Goal: Information Seeking & Learning: Learn about a topic

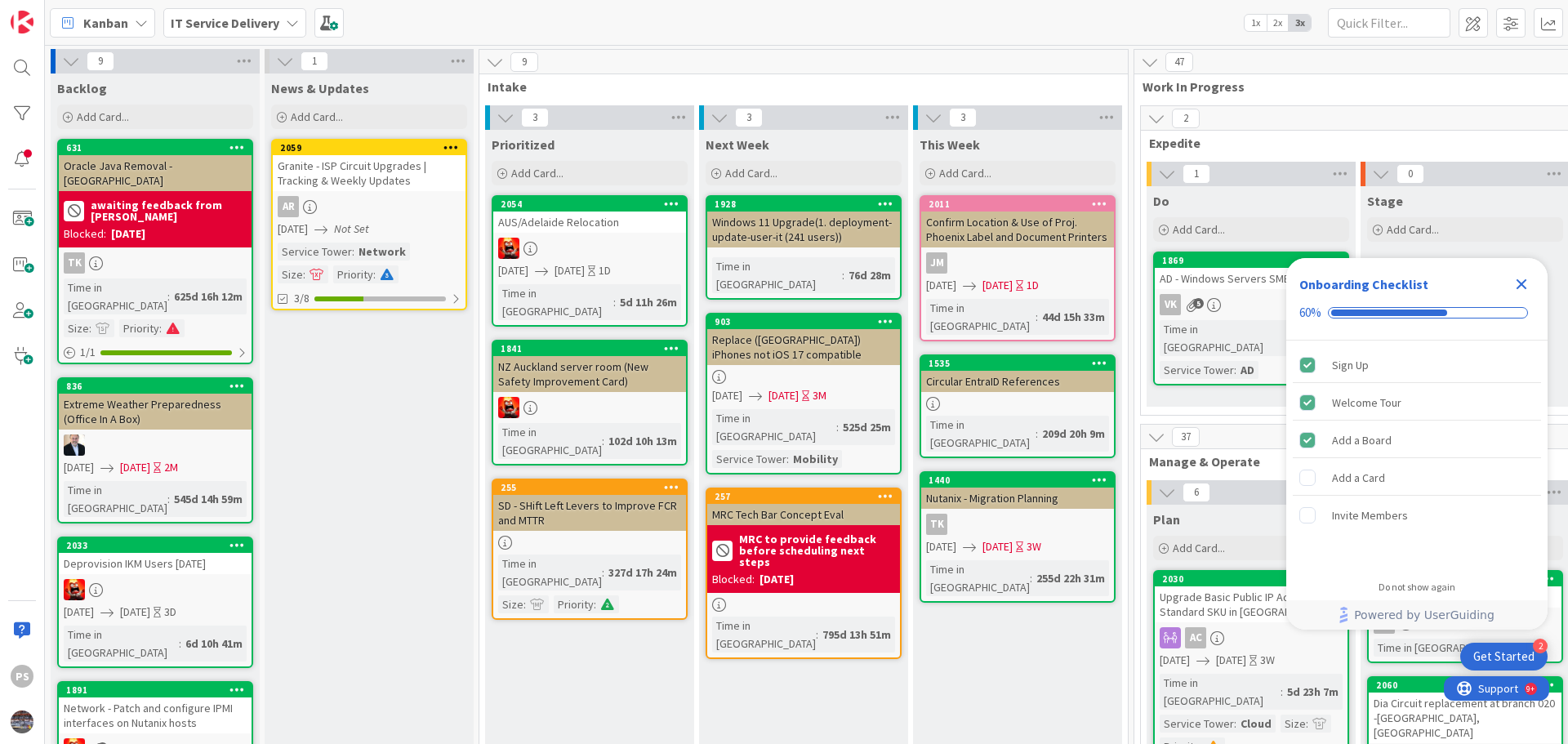
click at [1528, 282] on icon "Close Checklist" at bounding box center [1521, 283] width 19 height 19
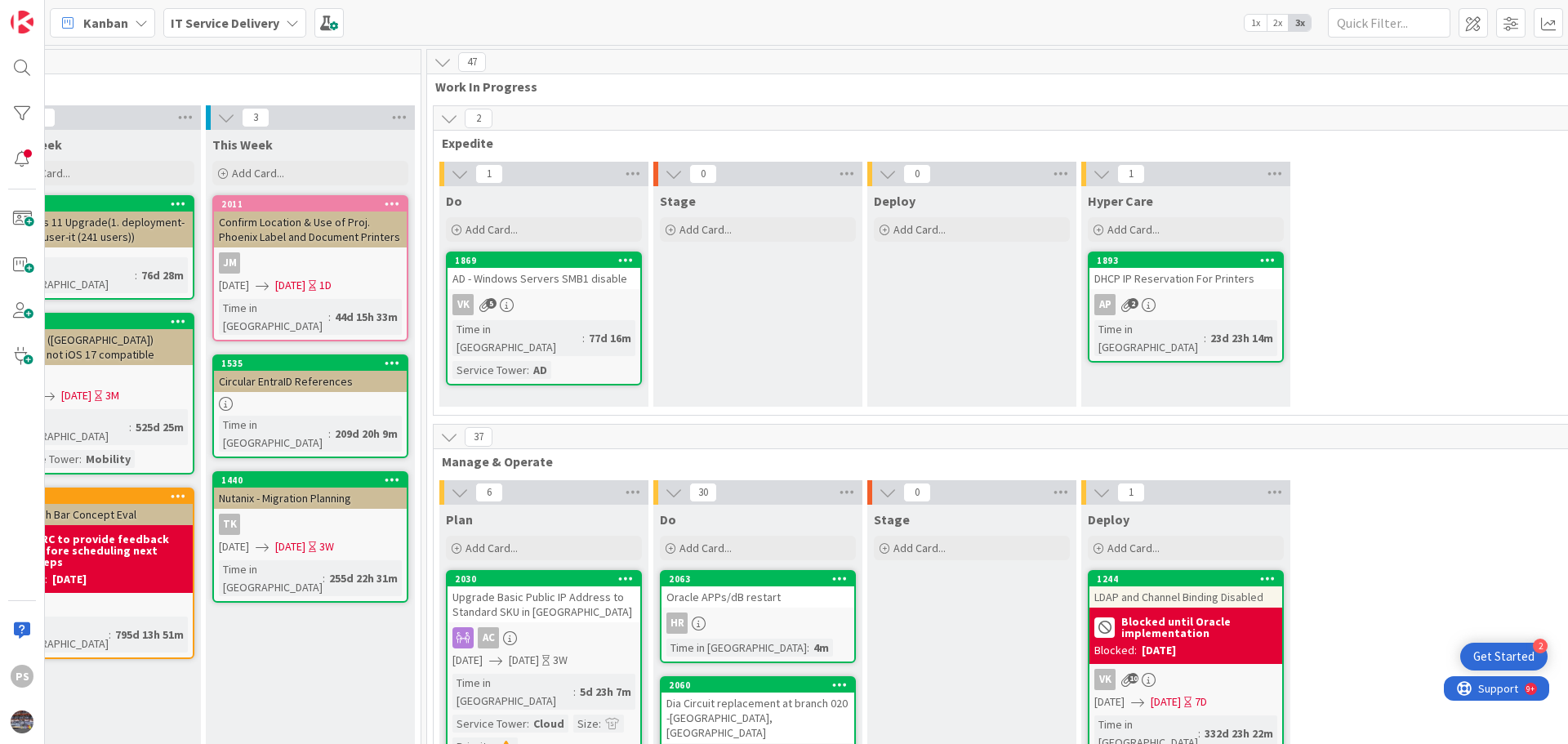
scroll to position [0, 717]
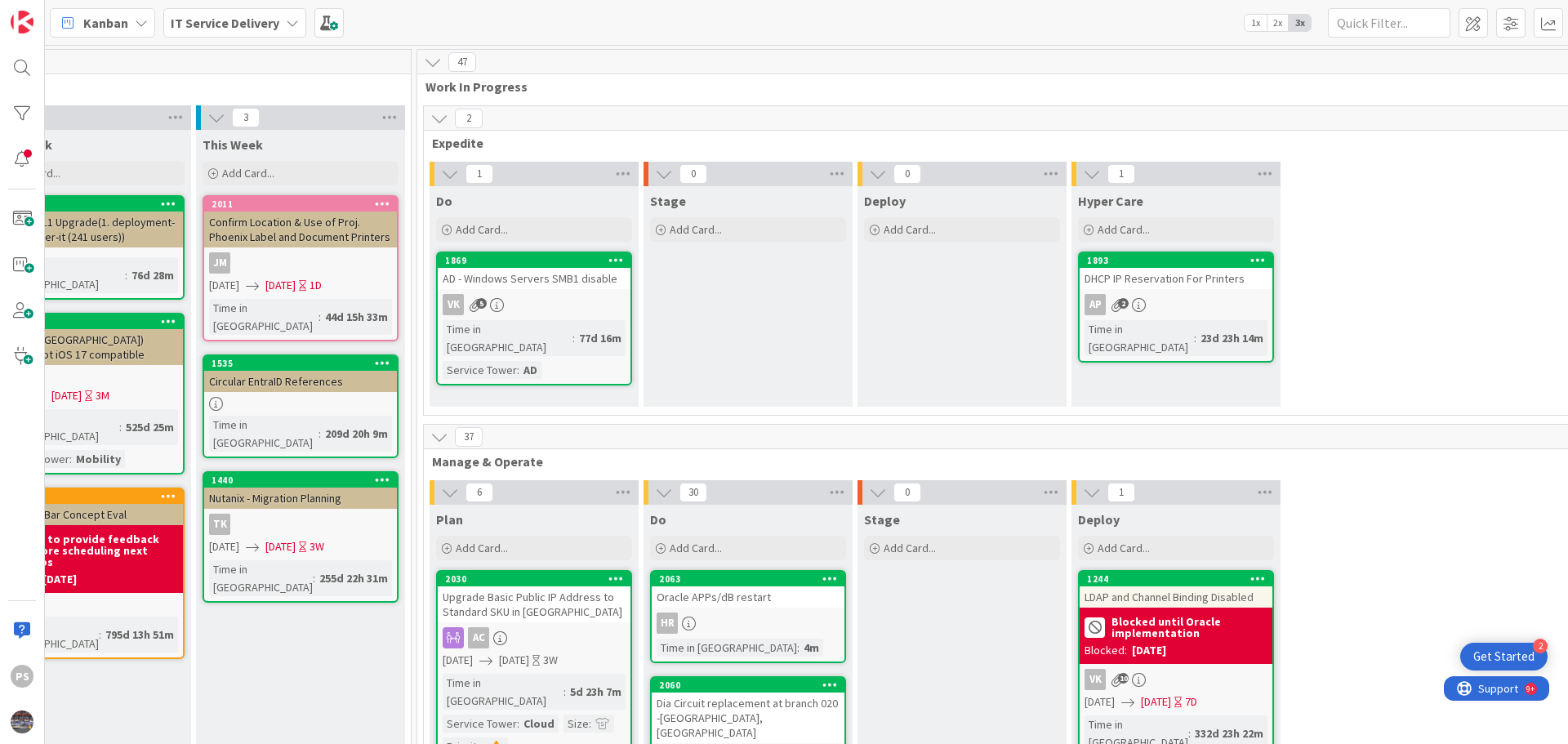
click at [512, 294] on div "VK 5" at bounding box center [534, 304] width 193 height 21
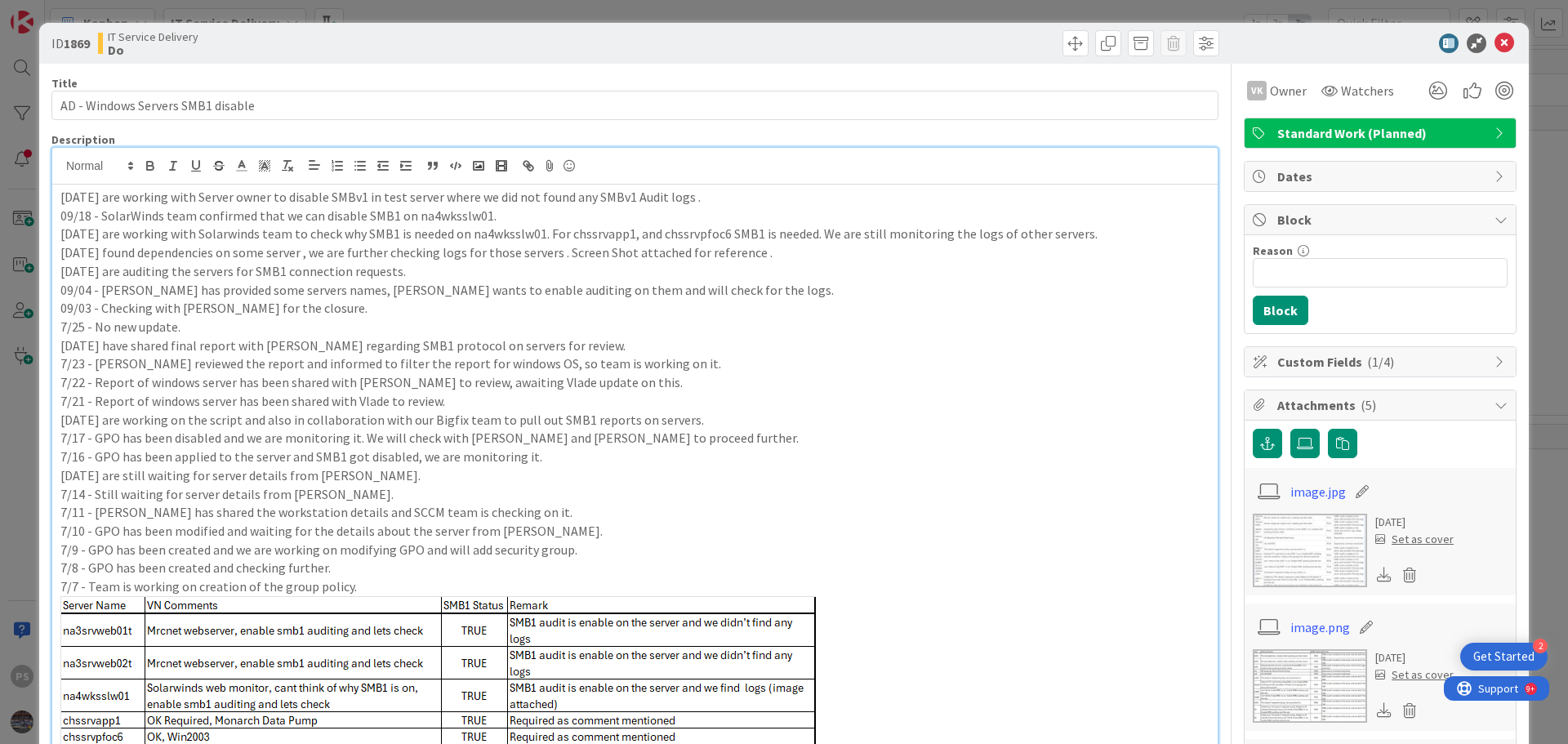
click at [763, 183] on div "[DATE] are working with Server owner to disable SMBv1 in test server where we d…" at bounding box center [634, 593] width 1165 height 891
click at [760, 196] on p "[DATE] are working with Server owner to disable SMBv1 in test server where we d…" at bounding box center [634, 197] width 1149 height 19
click at [776, 196] on p "[DATE] are working with Server owner to disable SMBv1 in test server where we d…" at bounding box center [634, 197] width 1149 height 19
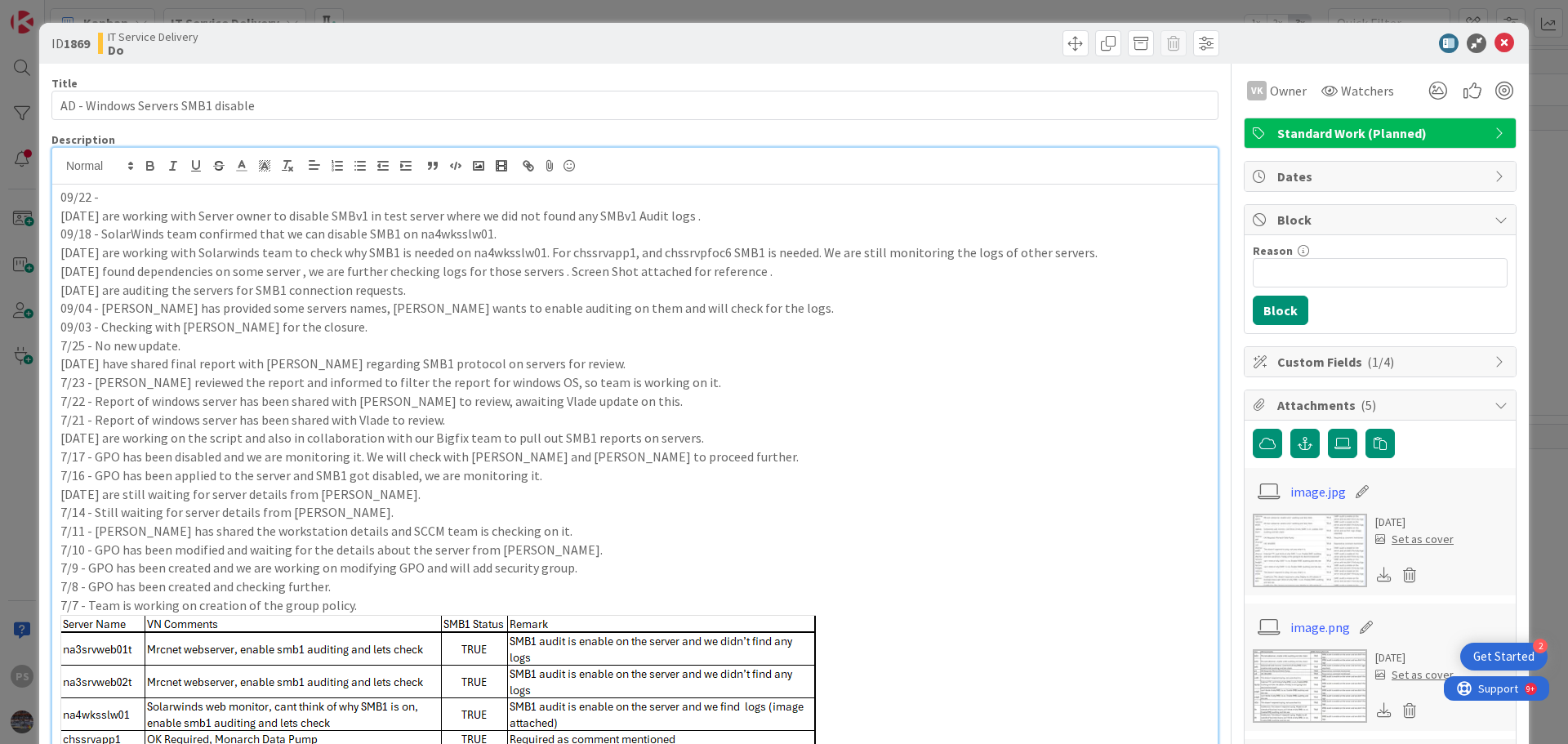
click at [165, 192] on p "09/22 -" at bounding box center [634, 197] width 1149 height 19
click at [517, 259] on p "[DATE] are working with Solarwinds team to check why SMB1 is needed on na4wkssl…" at bounding box center [634, 253] width 1149 height 19
copy p "na4wksslw01"
click at [205, 192] on p "09/22 - SCTASK0169686" at bounding box center [634, 197] width 1149 height 19
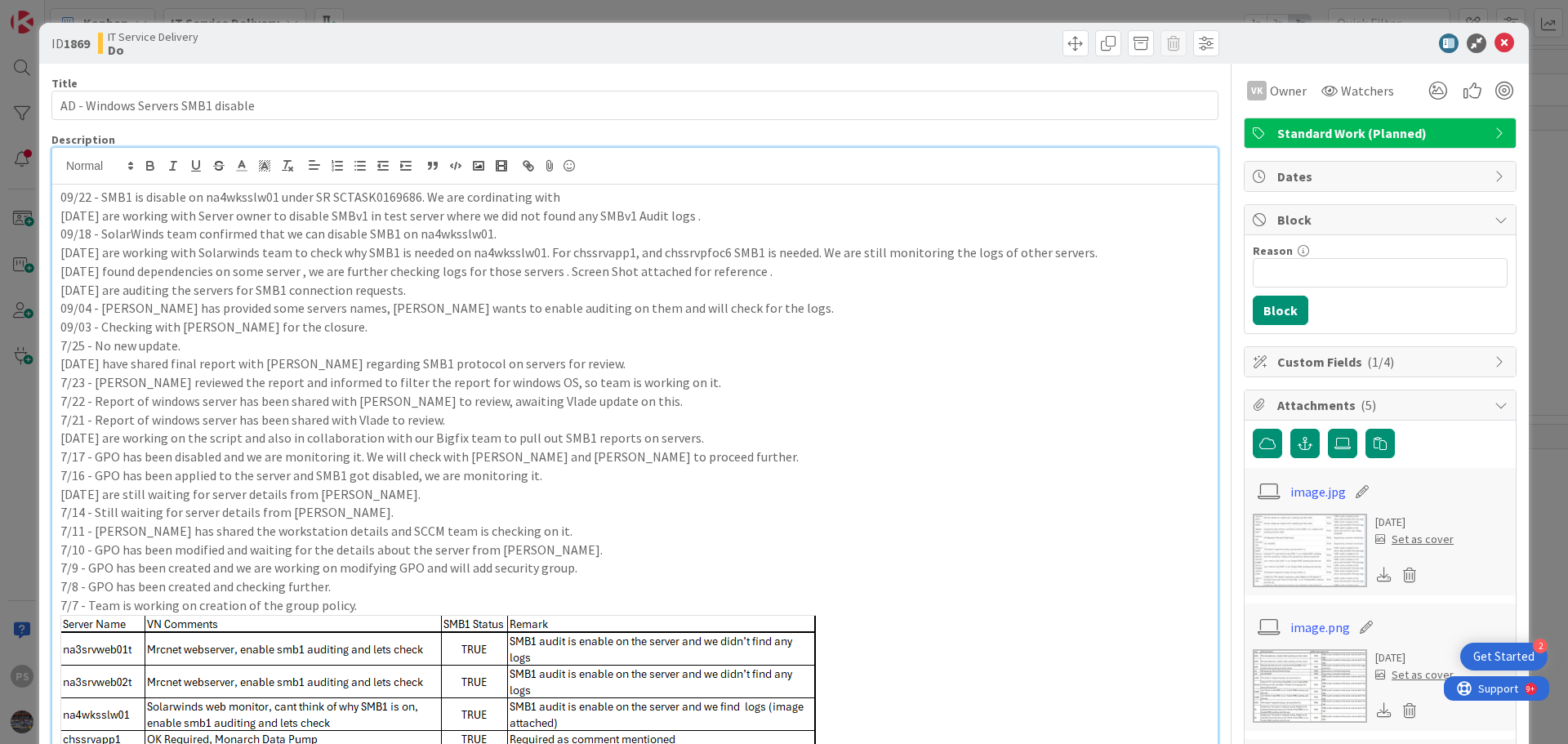
click at [482, 196] on p "09/22 - SMB1 is disable on na4wksslw01 under SR SCTASK0169686. We are cordinati…" at bounding box center [634, 197] width 1149 height 19
click at [610, 193] on p "09/22 - SMB1 is disable on na4wksslw01 under SR SCTASK0169686. We are coordinat…" at bounding box center [634, 197] width 1149 height 19
click at [1494, 44] on icon at bounding box center [1503, 43] width 19 height 19
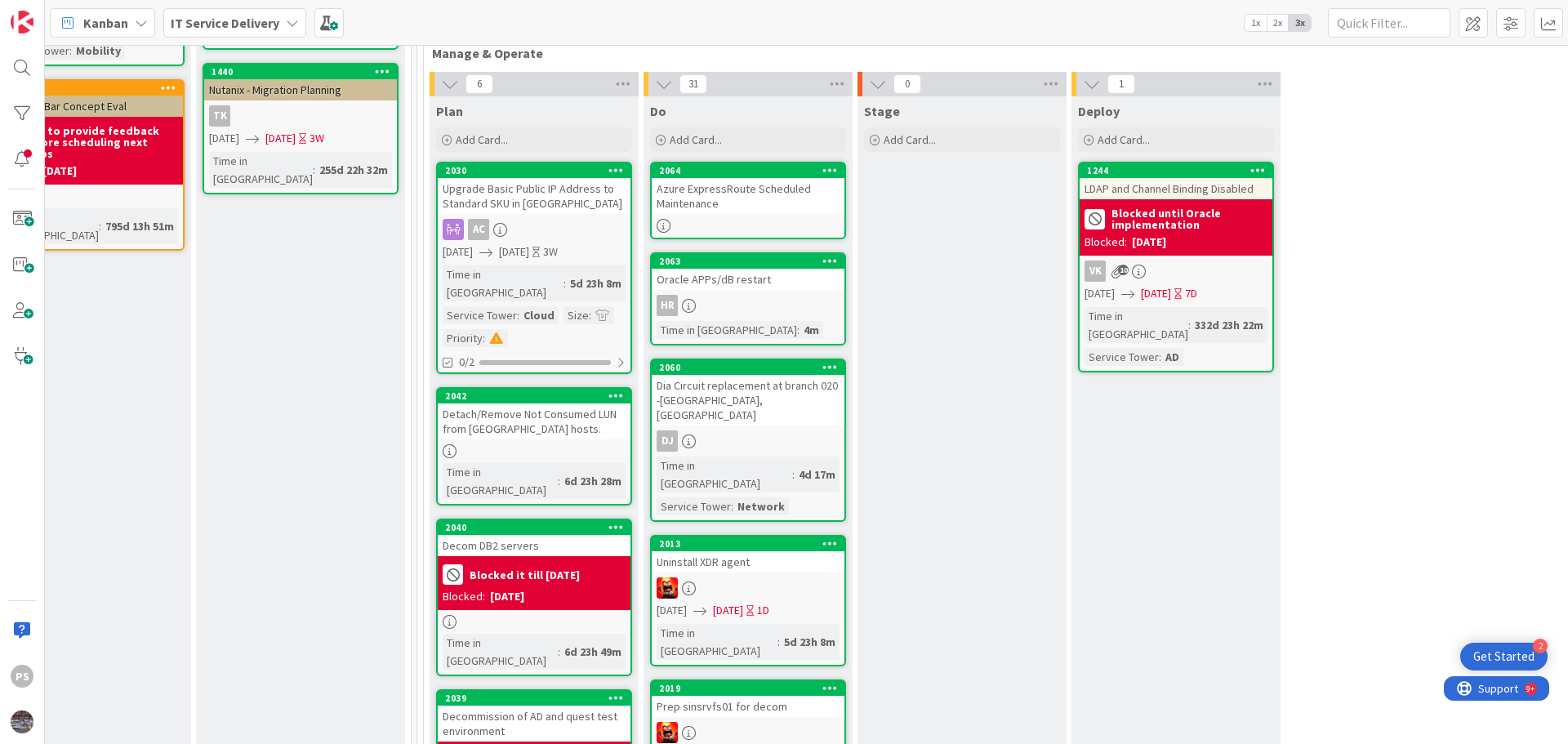
scroll to position [490, 717]
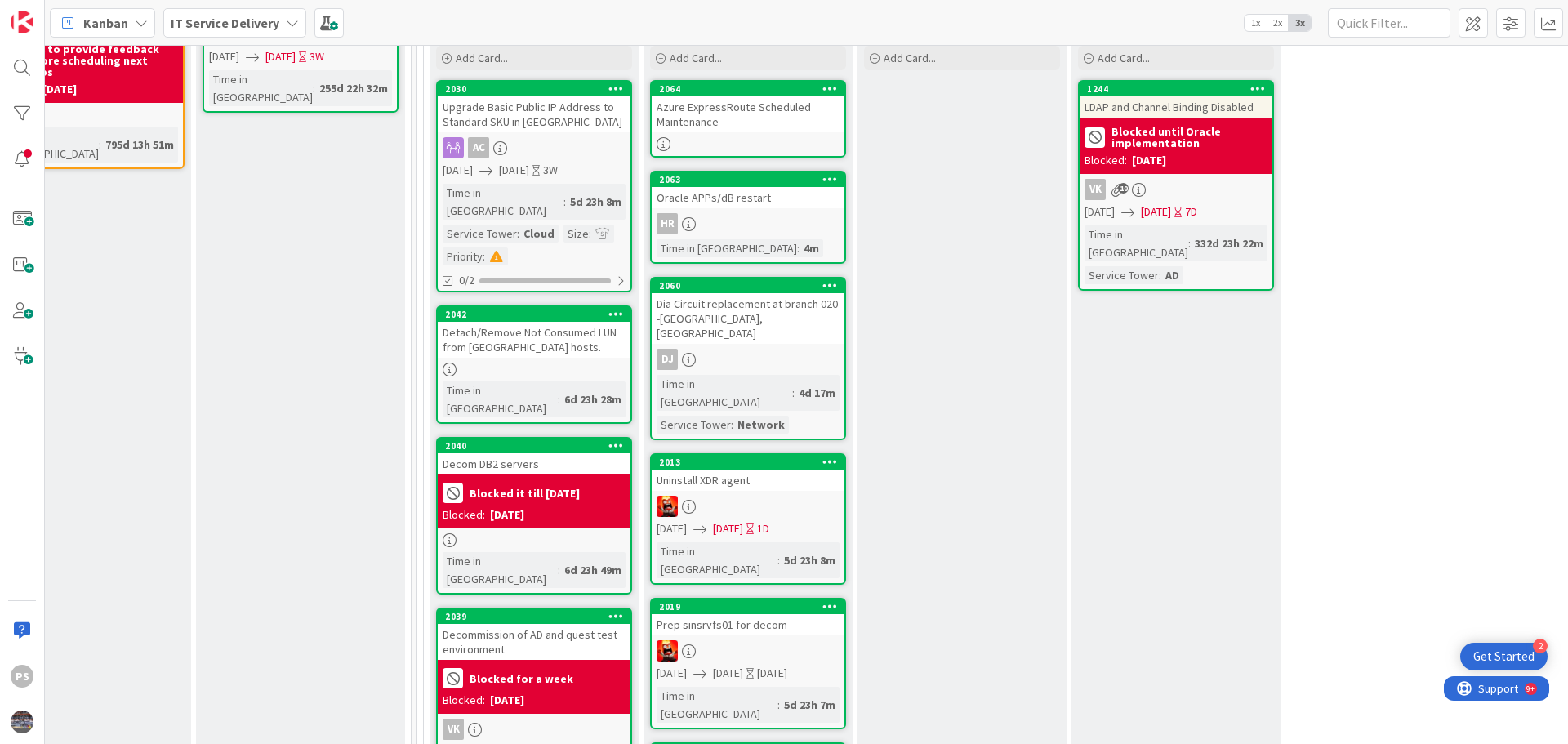
click at [773, 231] on div "HR" at bounding box center [748, 223] width 193 height 21
click at [579, 334] on div "Detach/Remove Not Consumed LUN from [GEOGRAPHIC_DATA] hosts." at bounding box center [534, 340] width 193 height 36
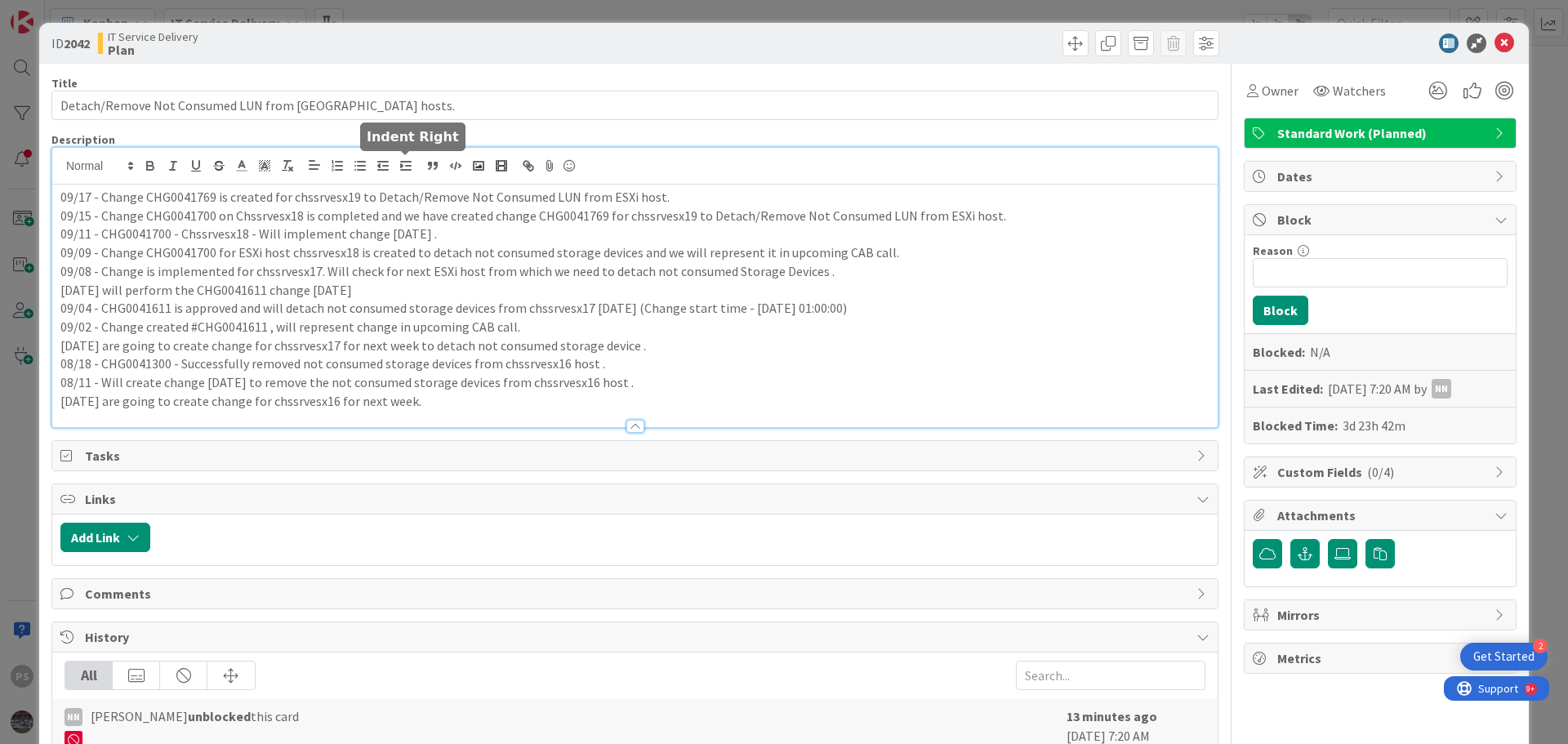
click at [406, 173] on div "09/17 - Change CHG0041769 is created for chssrvesx19 to Detach/Remove Not Consu…" at bounding box center [634, 288] width 1165 height 279
click at [670, 201] on p "09/17 - Change CHG0041769 is created for chssrvesx19 to Detach/Remove Not Consu…" at bounding box center [634, 197] width 1149 height 19
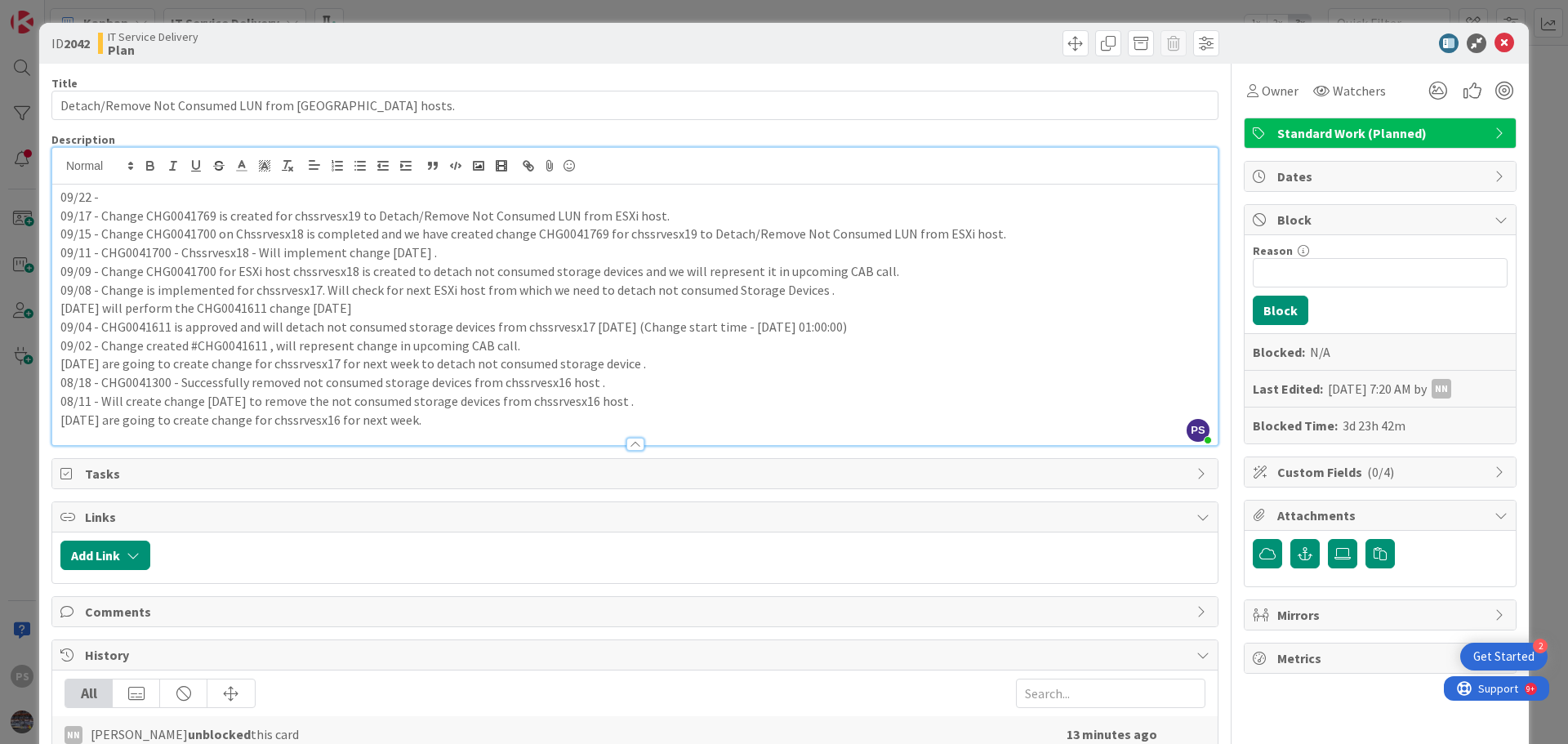
click at [341, 213] on p "09/17 - Change CHG0041769 is created for chssrvesx19 to Detach/Remove Not Consu…" at bounding box center [634, 216] width 1149 height 19
copy p "chssrvesx19"
click at [249, 193] on p "09/22 -" at bounding box center [634, 197] width 1149 height 19
copy p "Change CHG0041769"
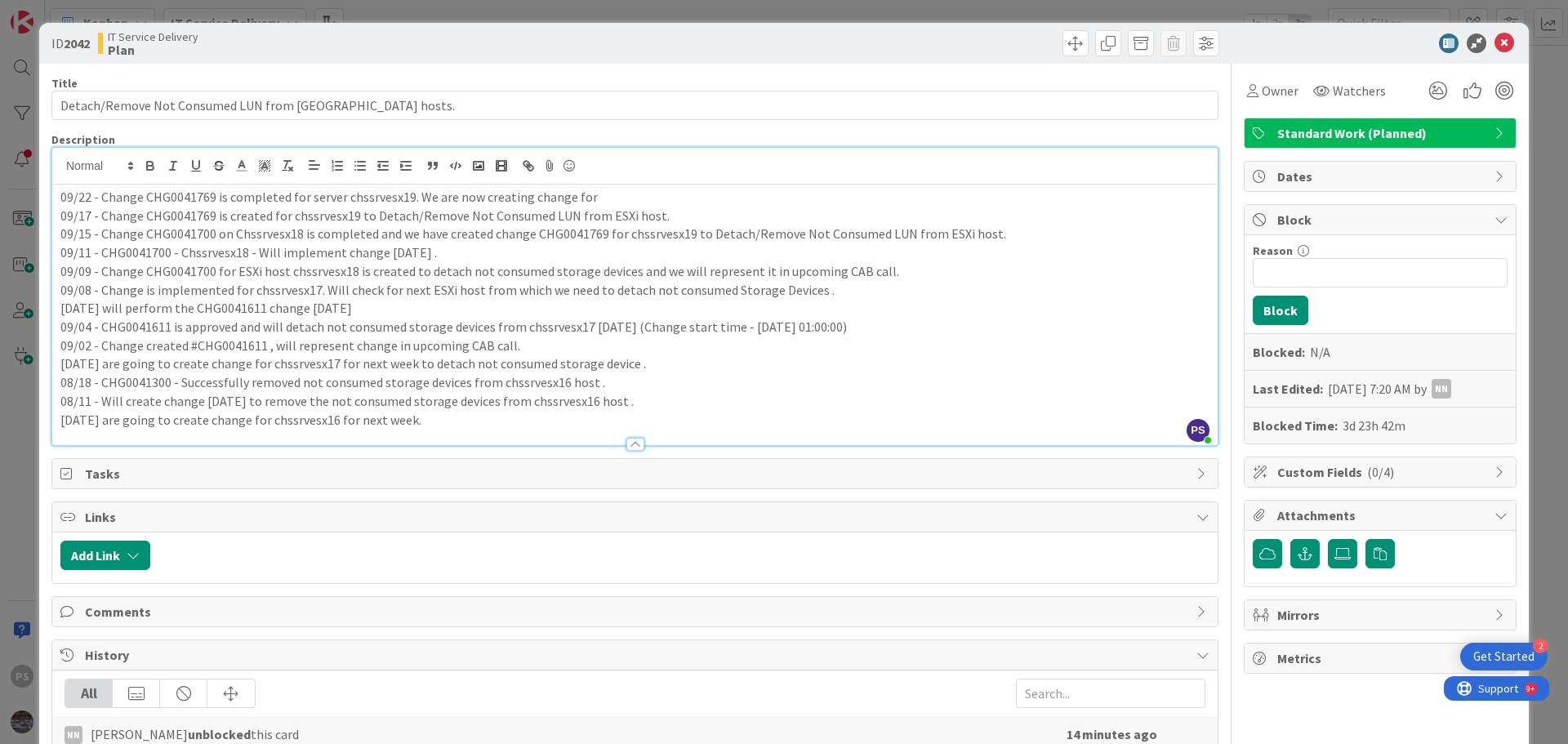
click at [367, 198] on p "09/22 - Change CHG0041769 is completed for server chssrvesx19. We are now creat…" at bounding box center [634, 197] width 1149 height 19
copy p "chssrvesx19"
click at [610, 202] on p "09/22 - Change CHG0041769 is completed for server chssrvesx19. We are now creat…" at bounding box center [634, 197] width 1149 height 19
click at [1494, 36] on icon at bounding box center [1503, 43] width 19 height 19
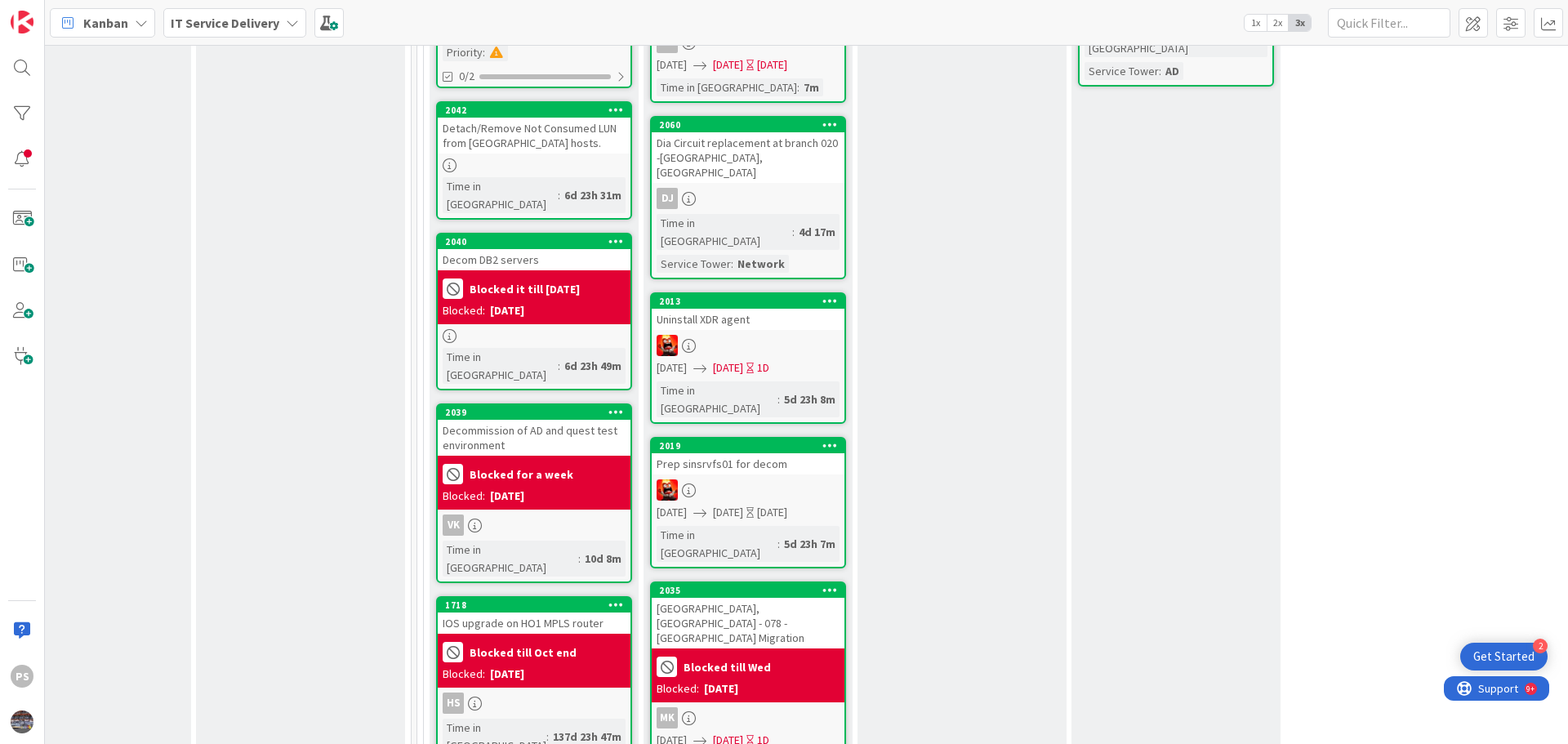
scroll to position [735, 717]
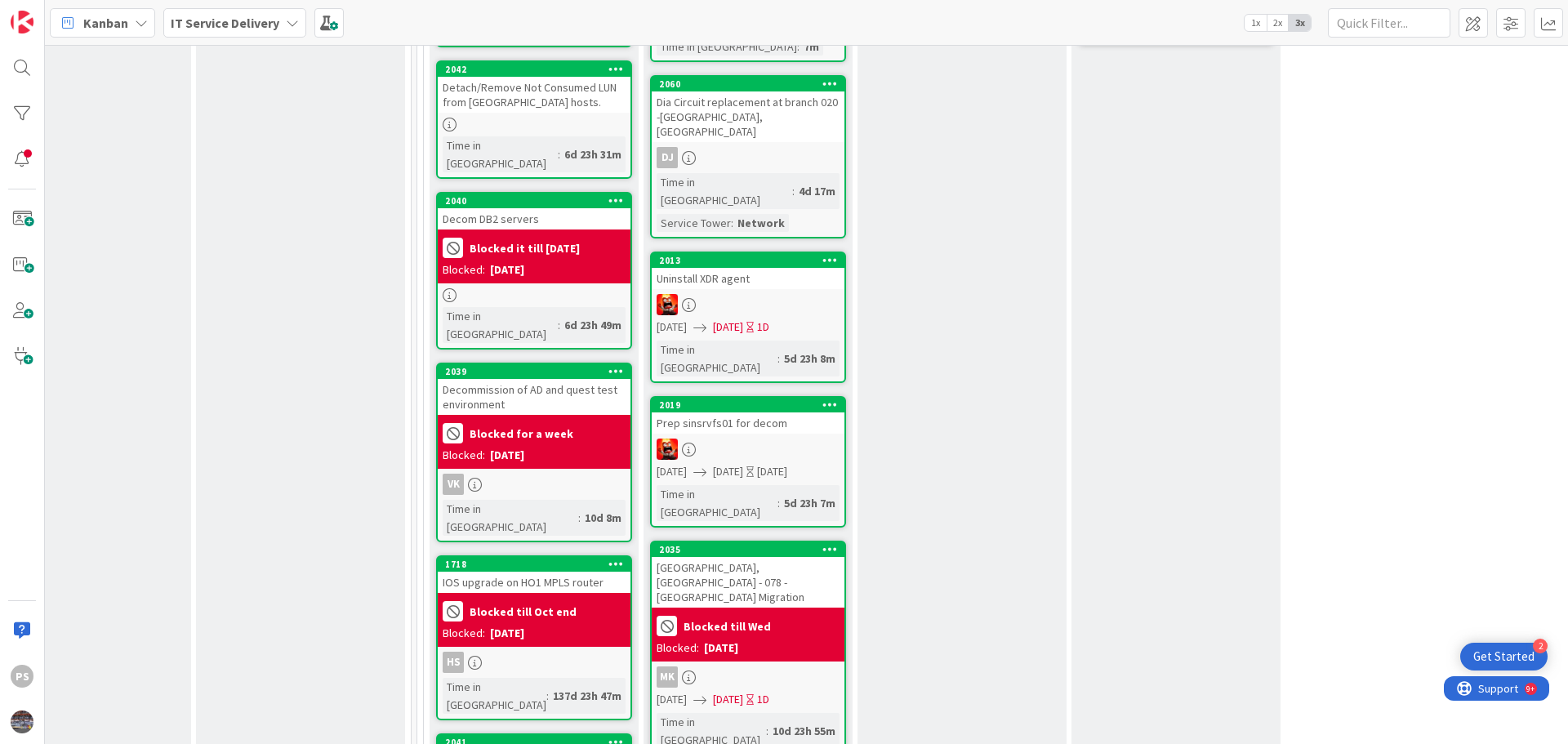
click at [765, 267] on div "Uninstall XDR agent" at bounding box center [748, 278] width 193 height 21
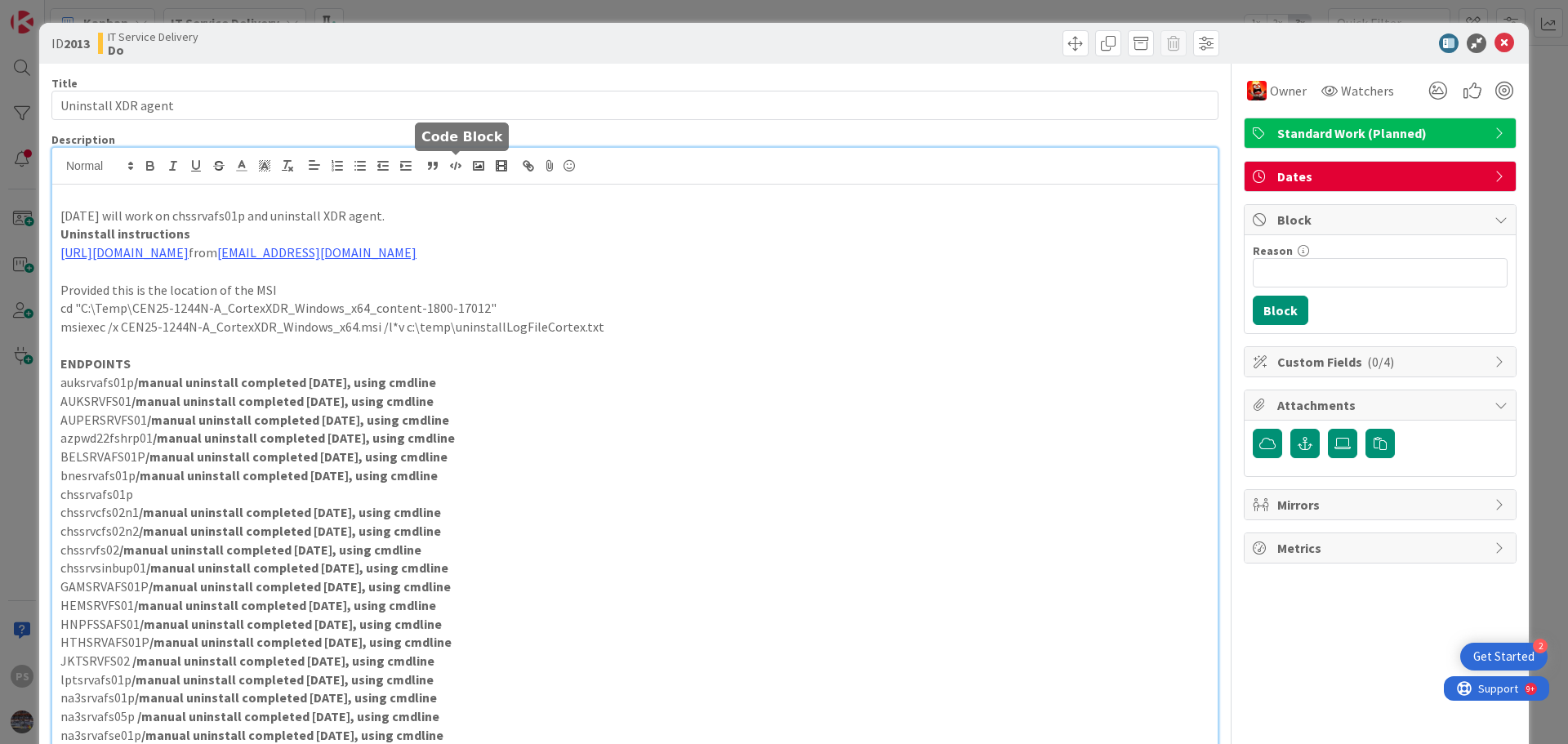
click at [451, 166] on div "[DATE] will work on chssrvafs01p and uninstall XDR agent. Uninstall instruction…" at bounding box center [634, 501] width 1165 height 705
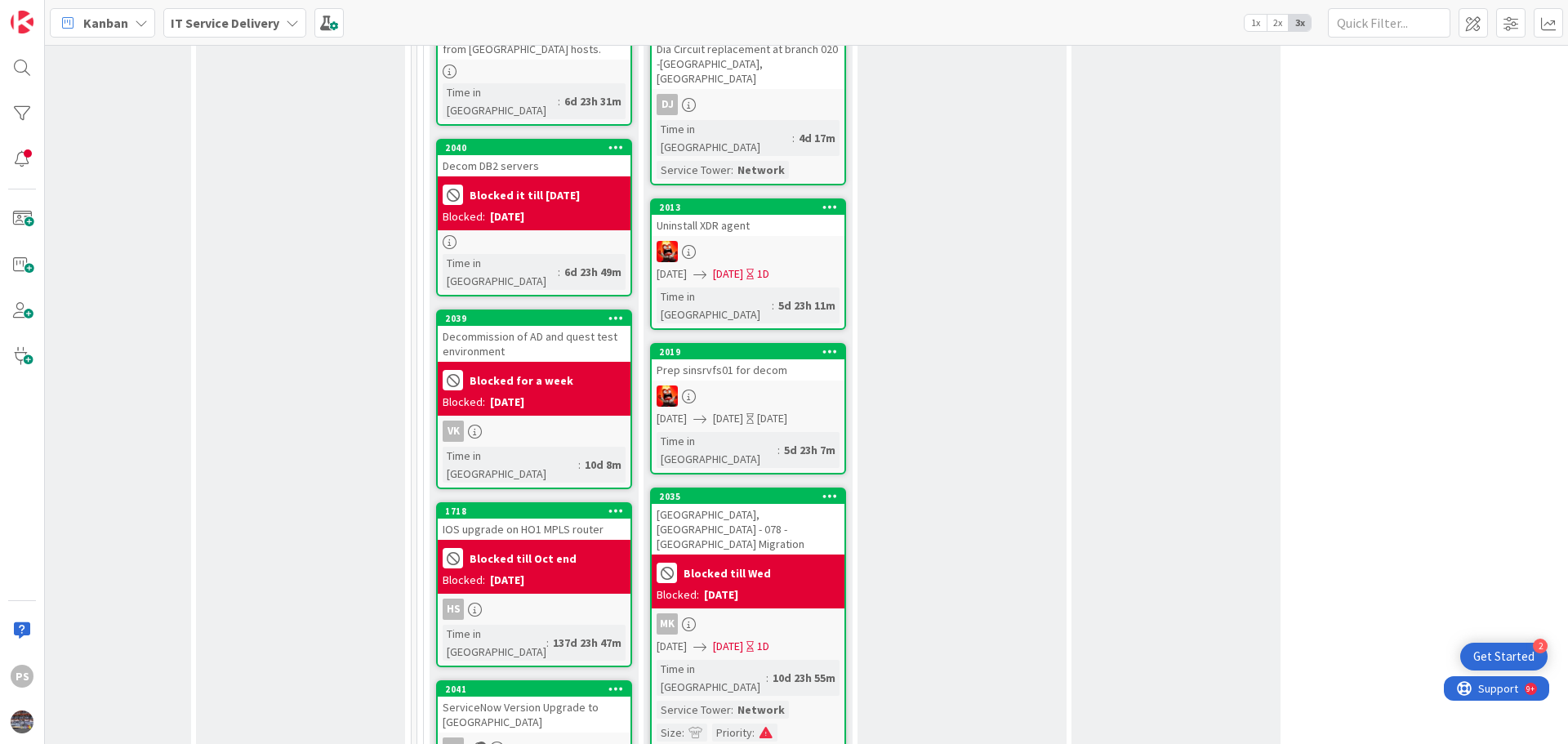
scroll to position [816, 717]
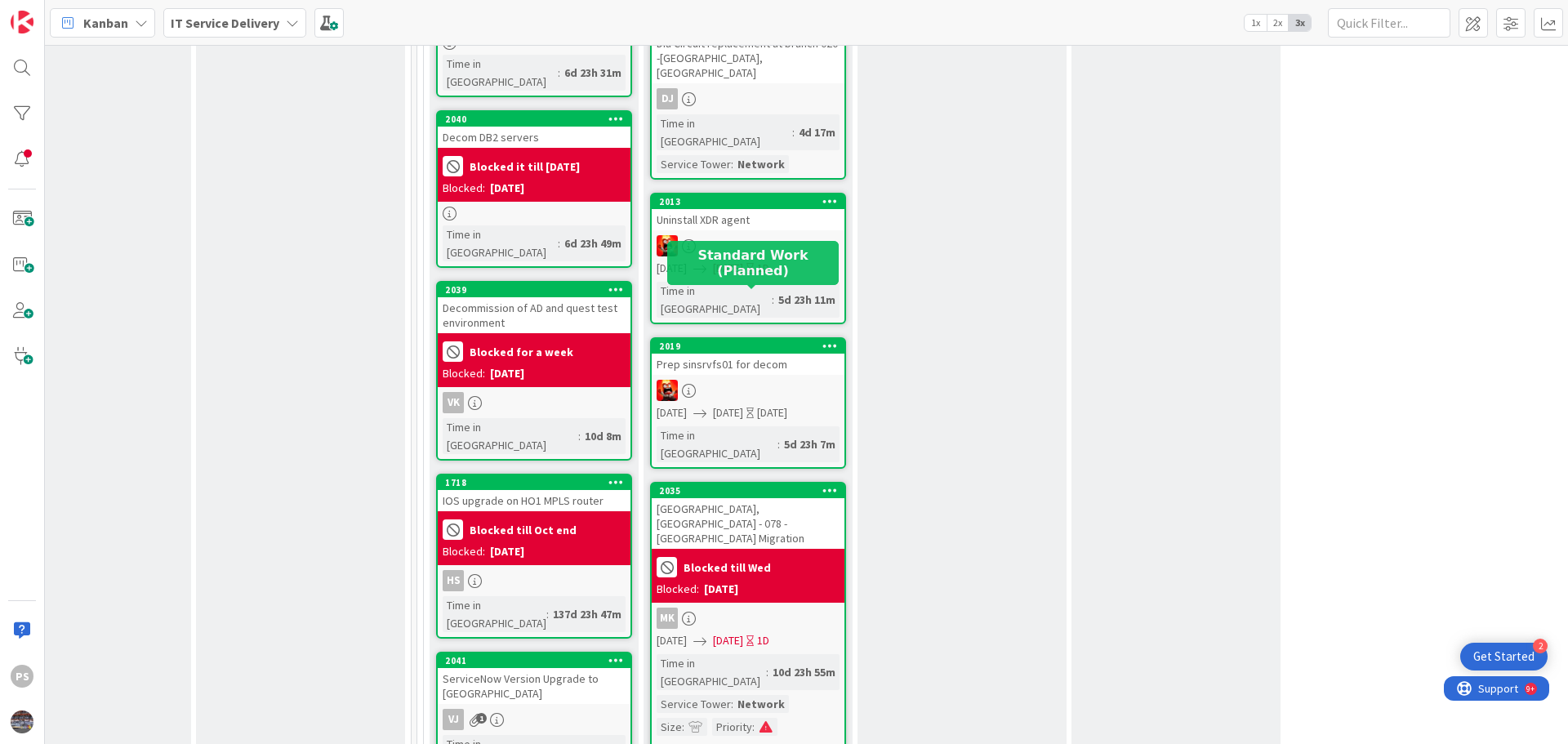
click at [716, 235] on div at bounding box center [748, 245] width 193 height 21
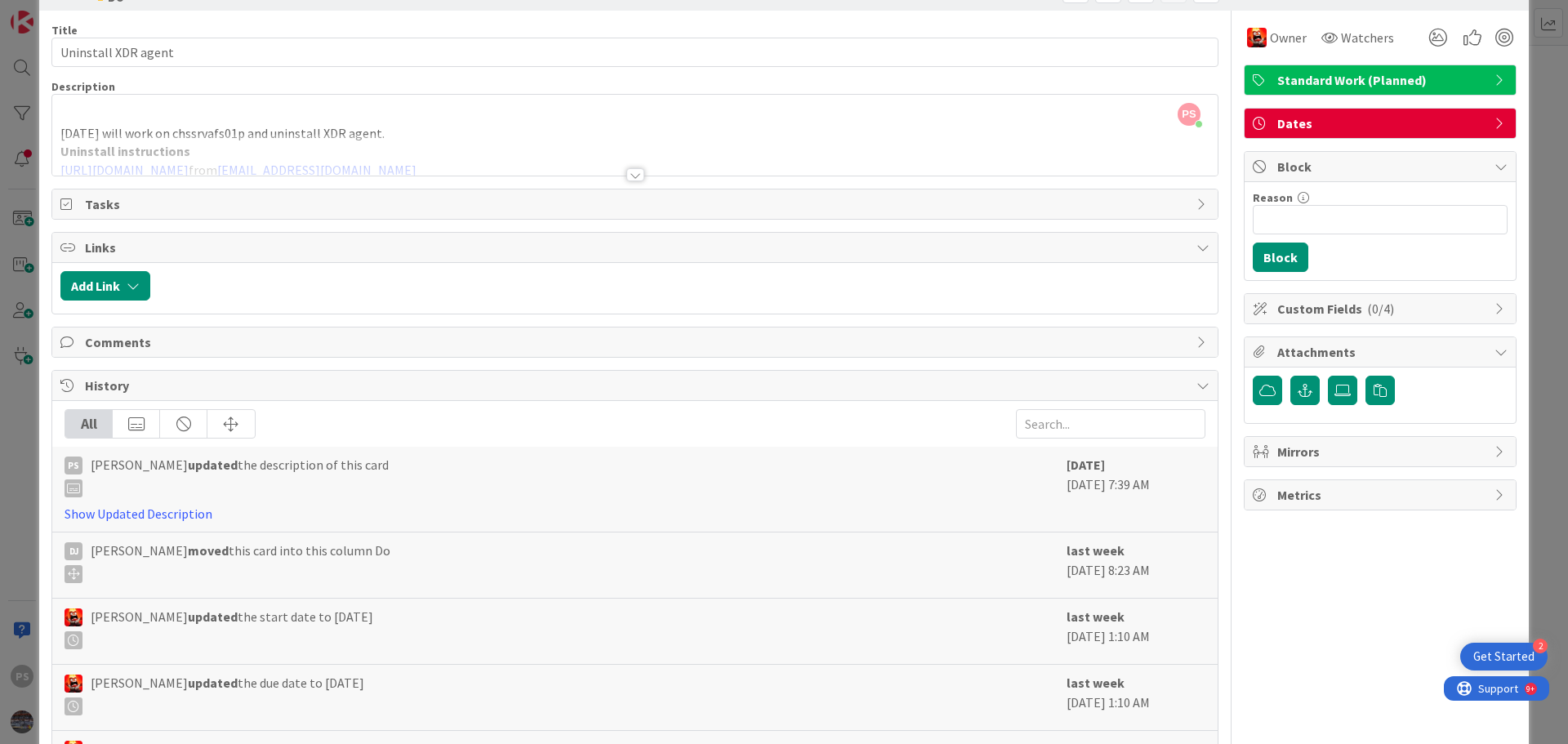
scroll to position [81, 0]
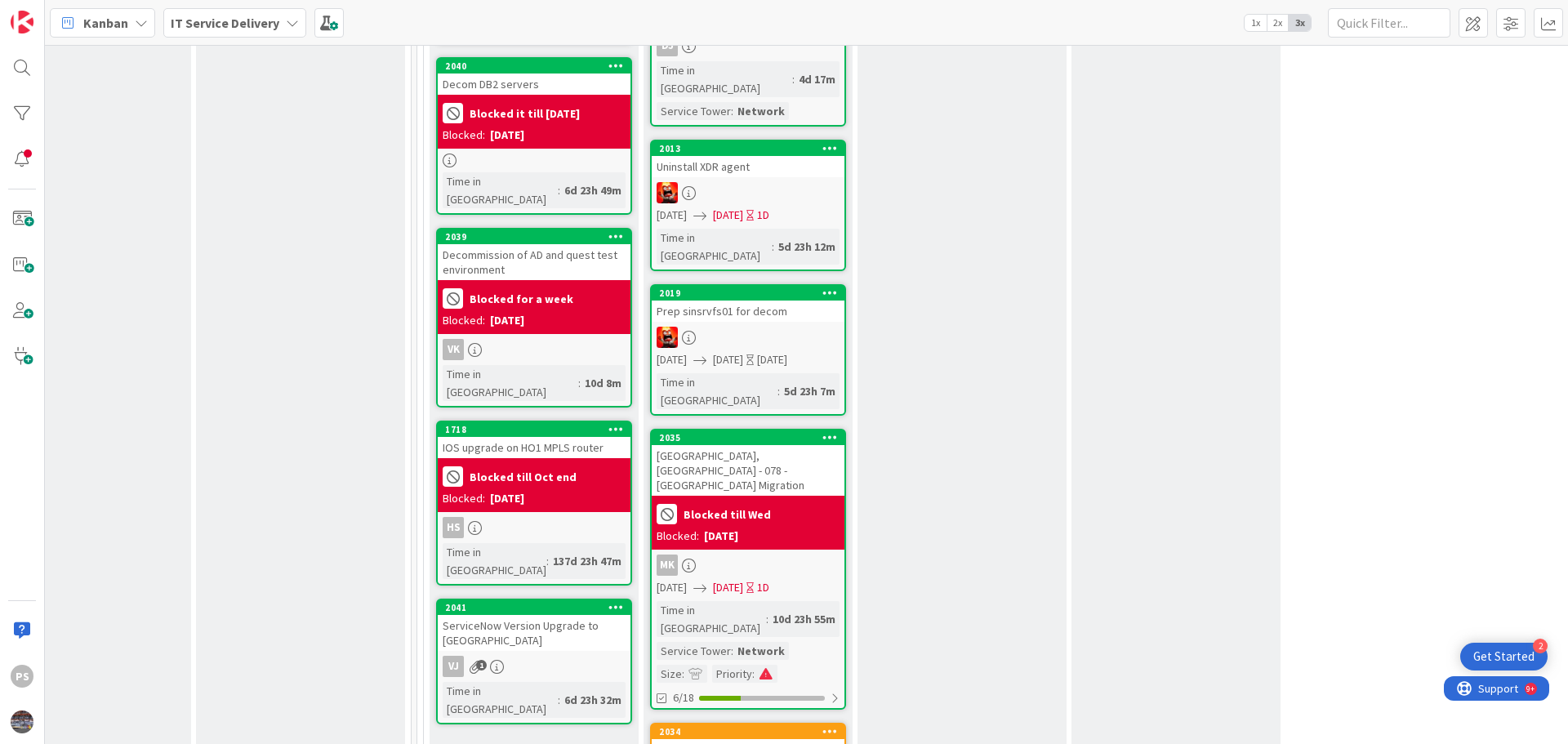
scroll to position [898, 717]
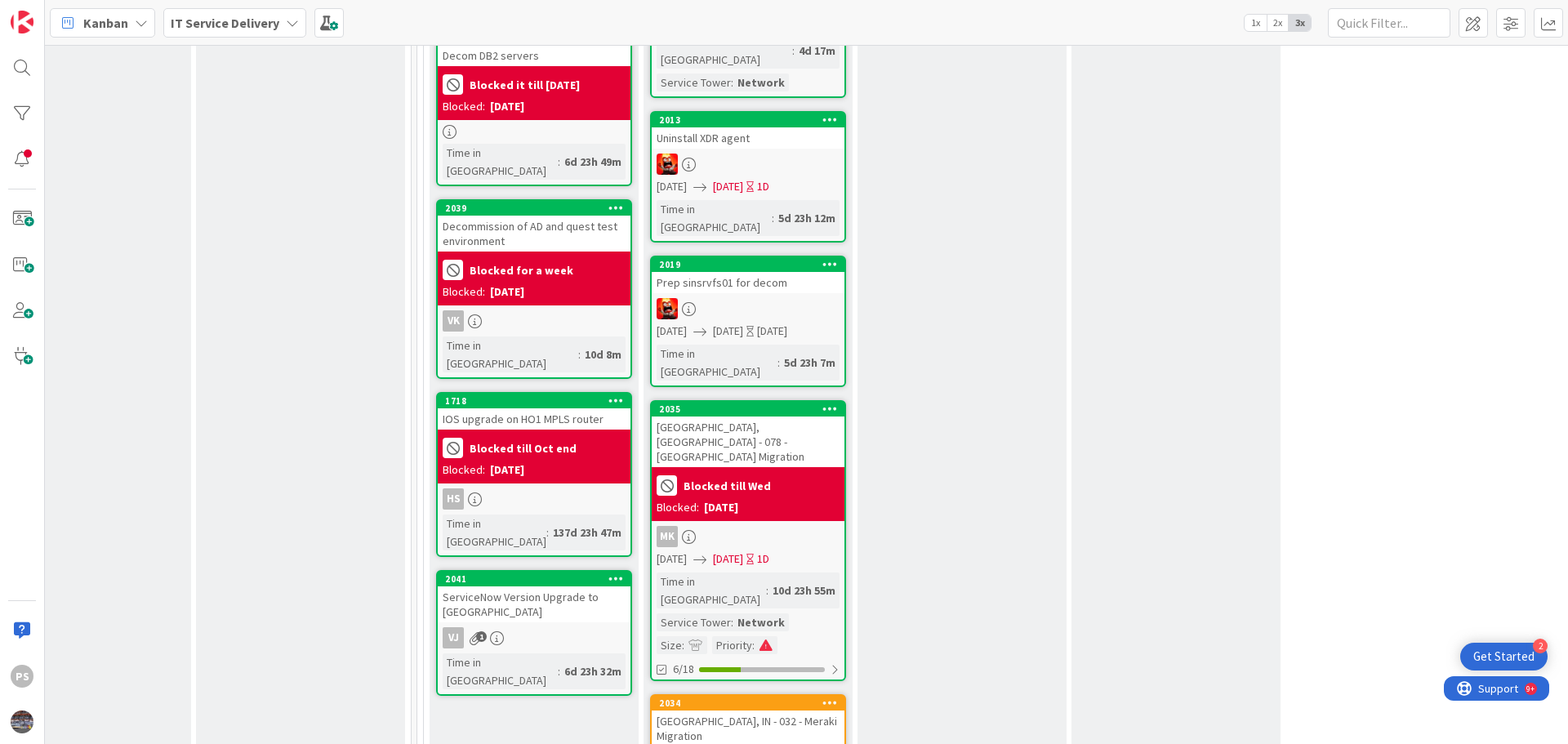
click at [802, 298] on div at bounding box center [748, 308] width 193 height 21
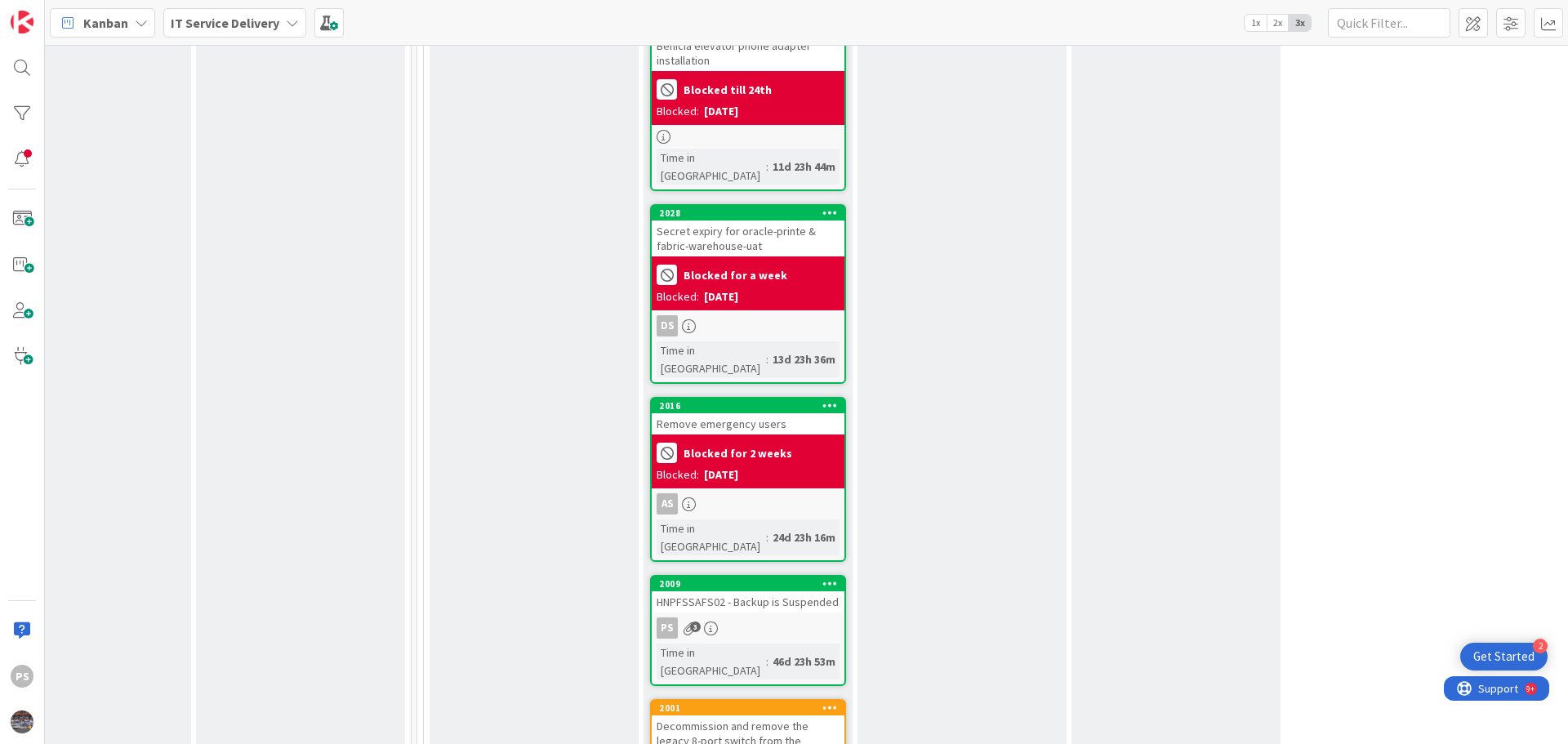
scroll to position [1878, 717]
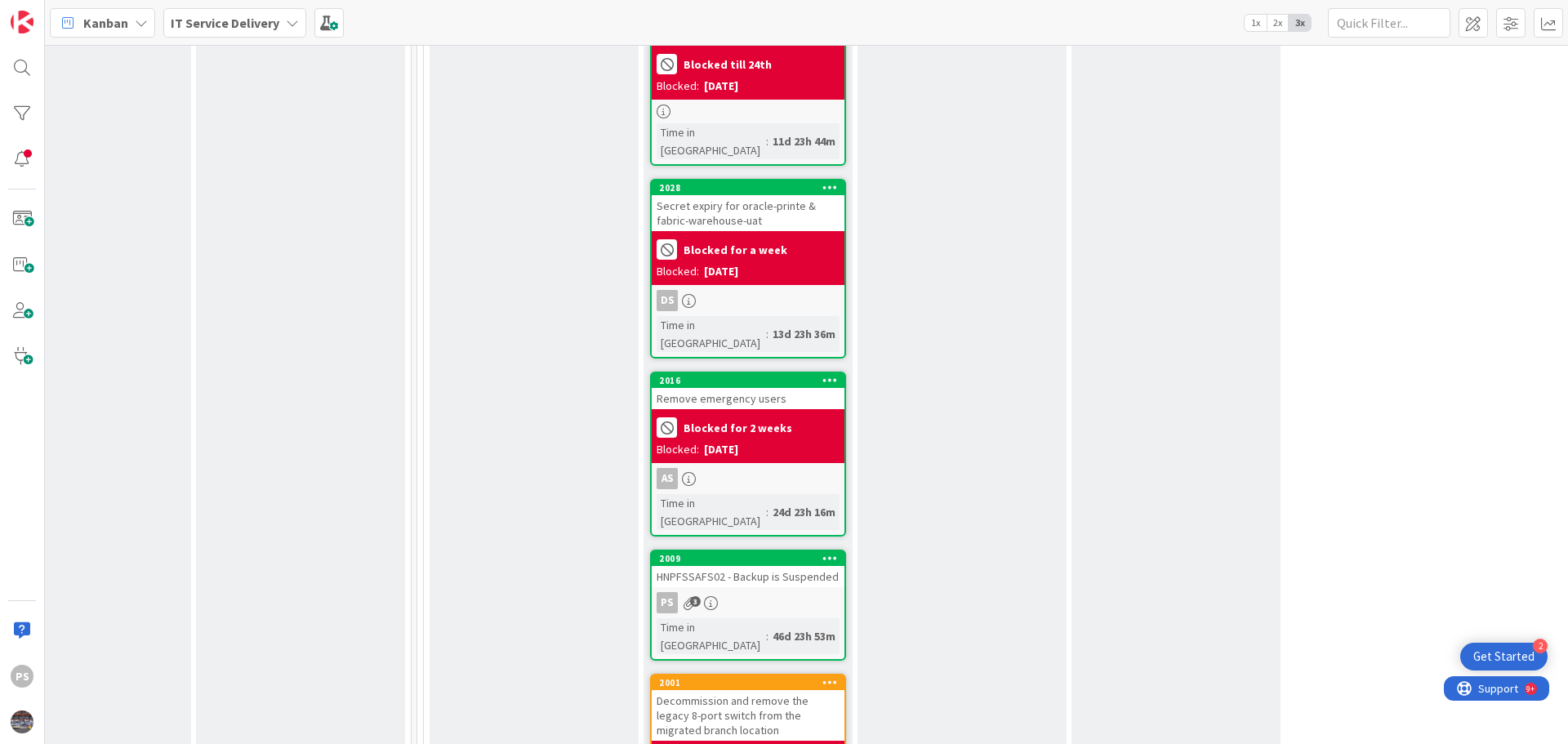
click at [830, 565] on div "HNPFSSAFS02 - Backup is Suspended" at bounding box center [748, 576] width 193 height 21
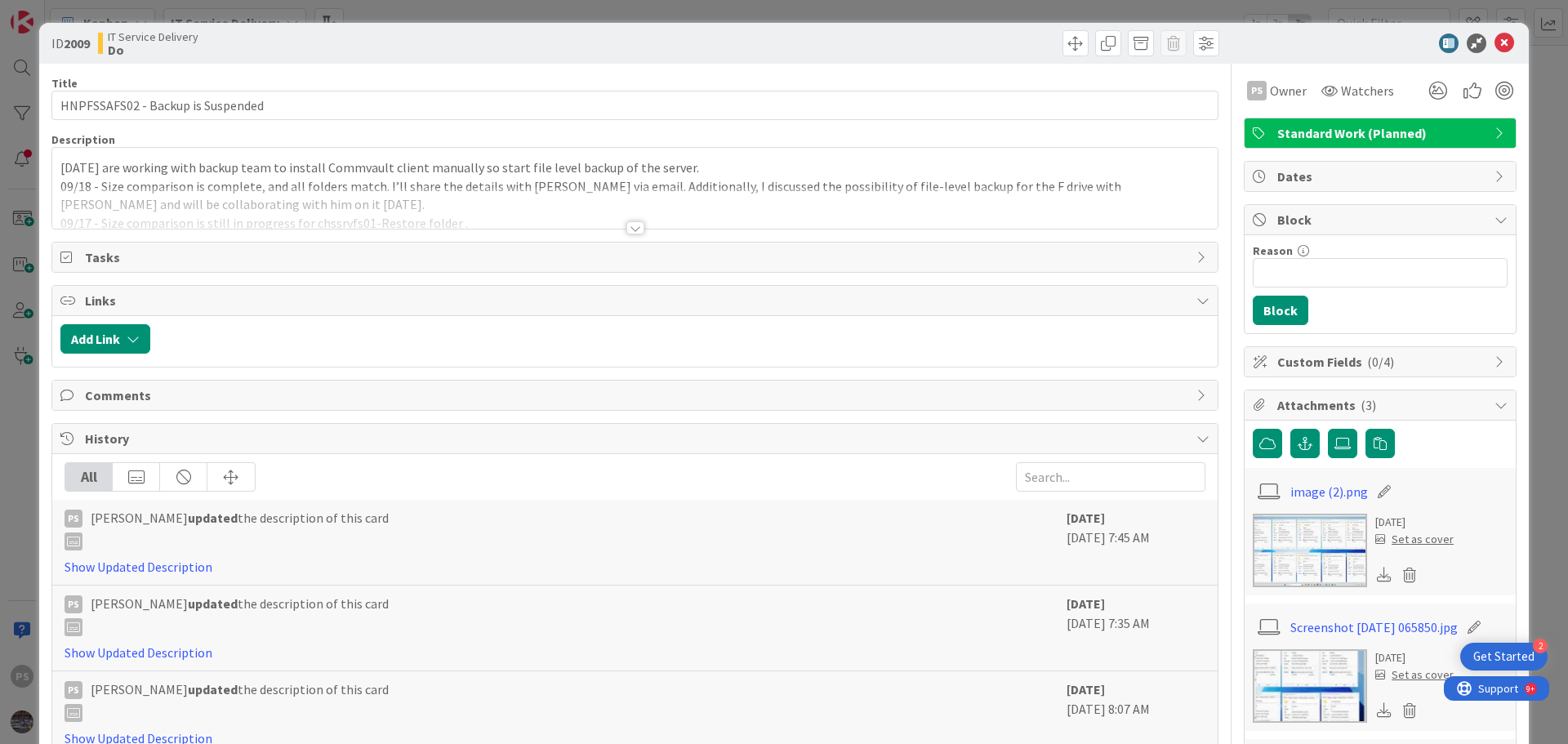
click at [713, 172] on div "[DATE] are working with backup team to install Commvault client manually so sta…" at bounding box center [634, 188] width 1165 height 81
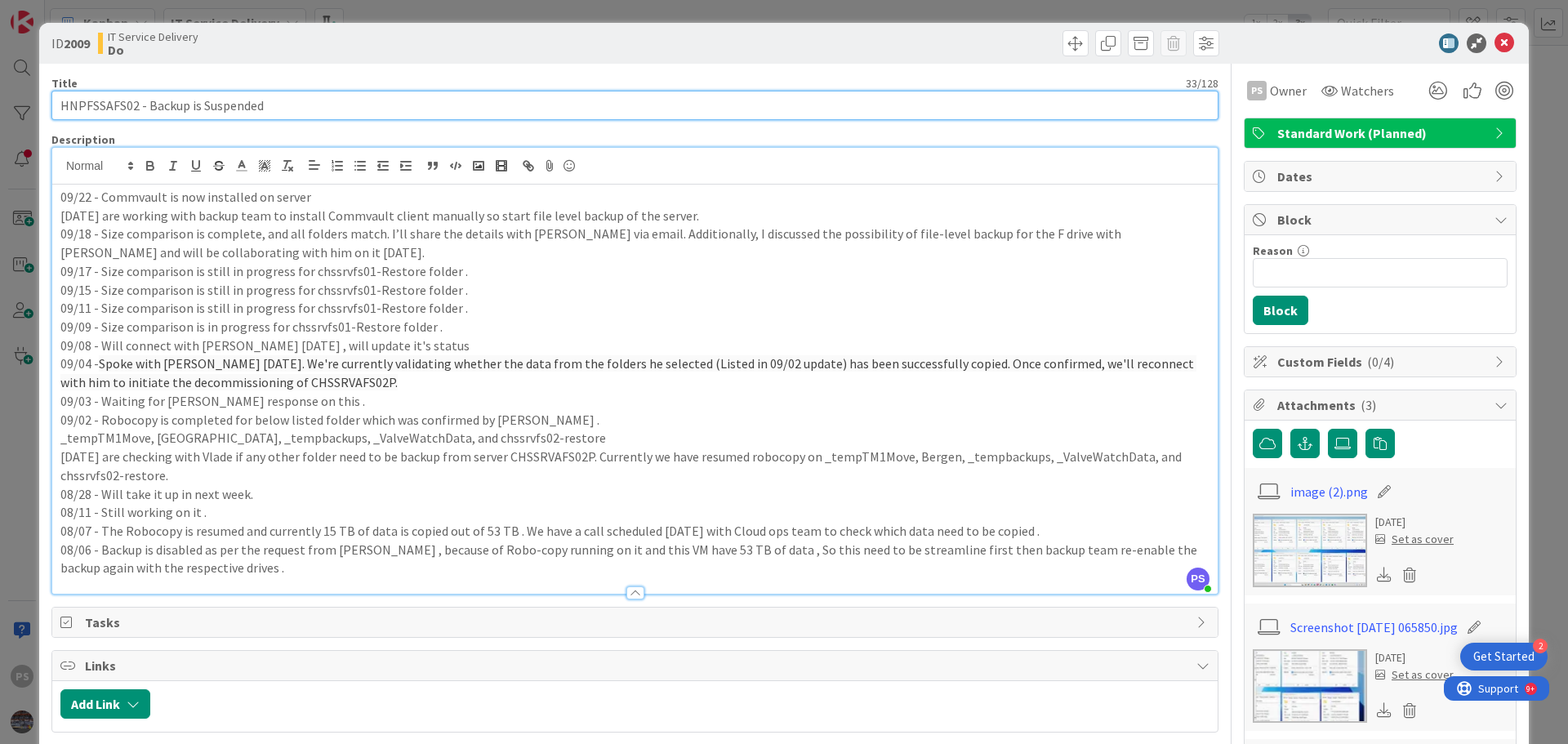
click at [114, 96] on input "HNPFSSAFS02 - Backup is Suspended" at bounding box center [635, 105] width 1167 height 30
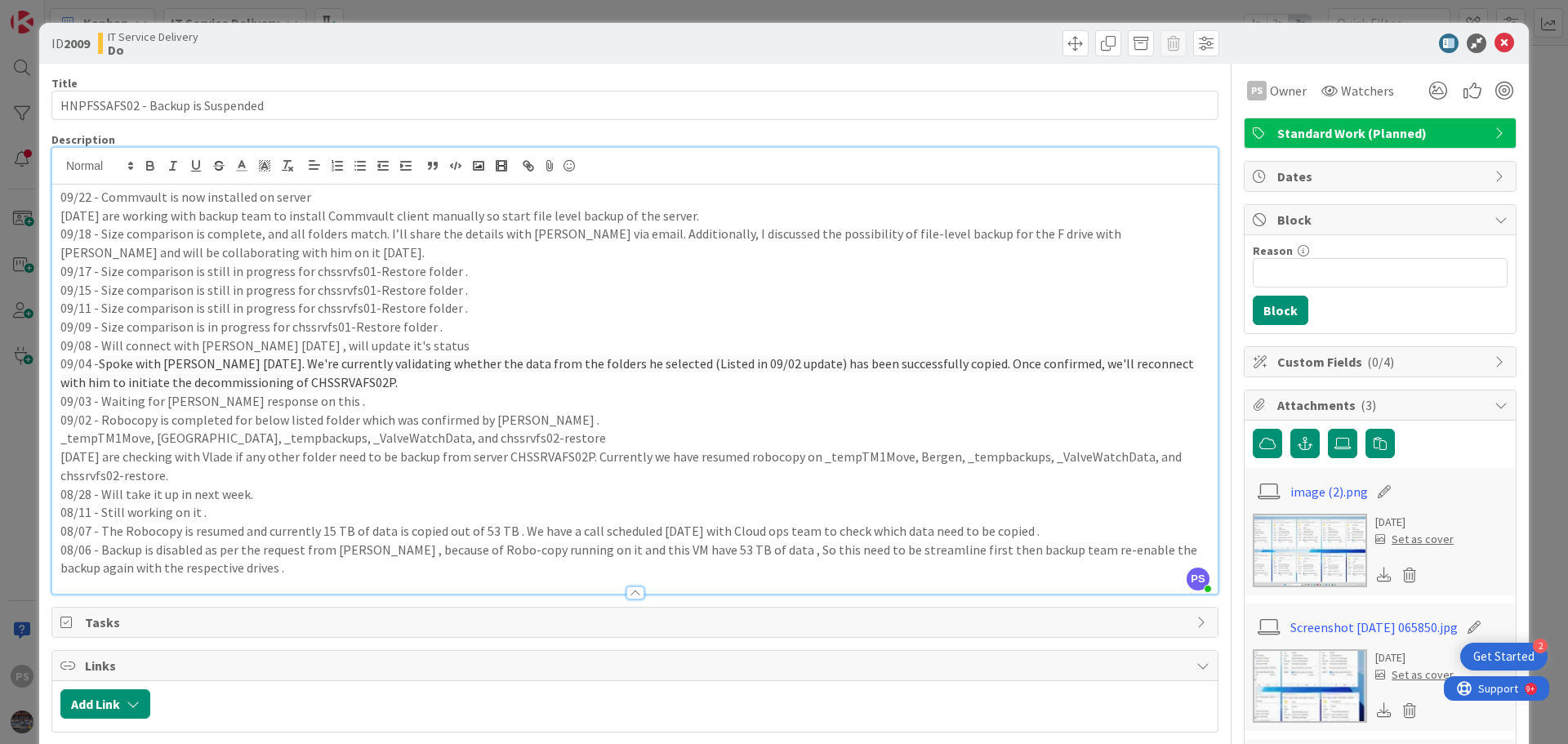
click at [330, 195] on p "09/22 - Commvault is now installed on server" at bounding box center [634, 197] width 1149 height 19
drag, startPoint x: 409, startPoint y: 272, endPoint x: 308, endPoint y: 274, distance: 101.0
click at [308, 274] on p "09/17 - Size comparison is still in progress for chssrvfs01-Restore folder ." at bounding box center [634, 271] width 1149 height 19
copy p "chssrvfs01-Restore"
click at [783, 186] on div "09/22 - Commvault is now installed on server HNPFSSAFS02 and file level backup …" at bounding box center [634, 389] width 1165 height 409
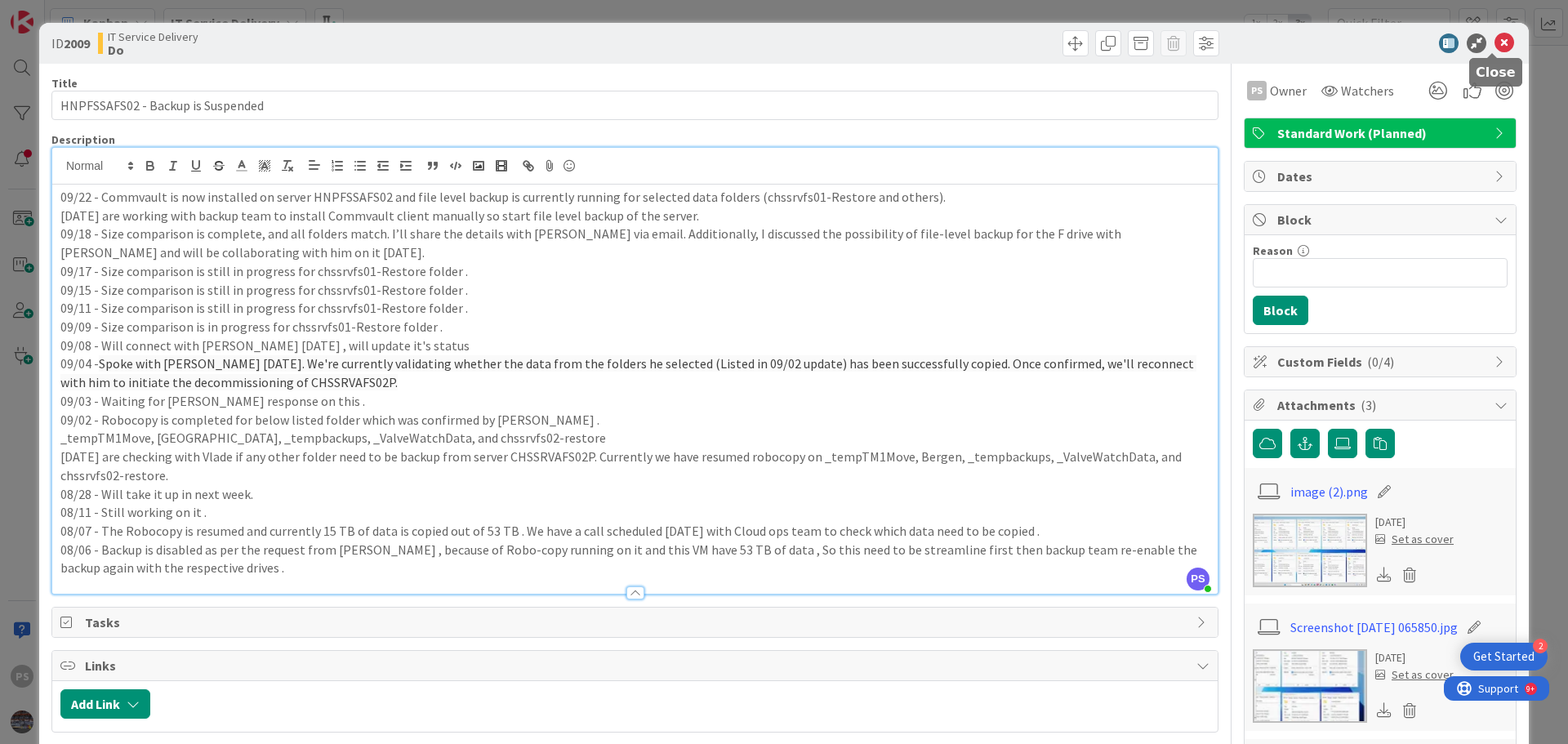
click at [1494, 40] on icon at bounding box center [1503, 43] width 19 height 19
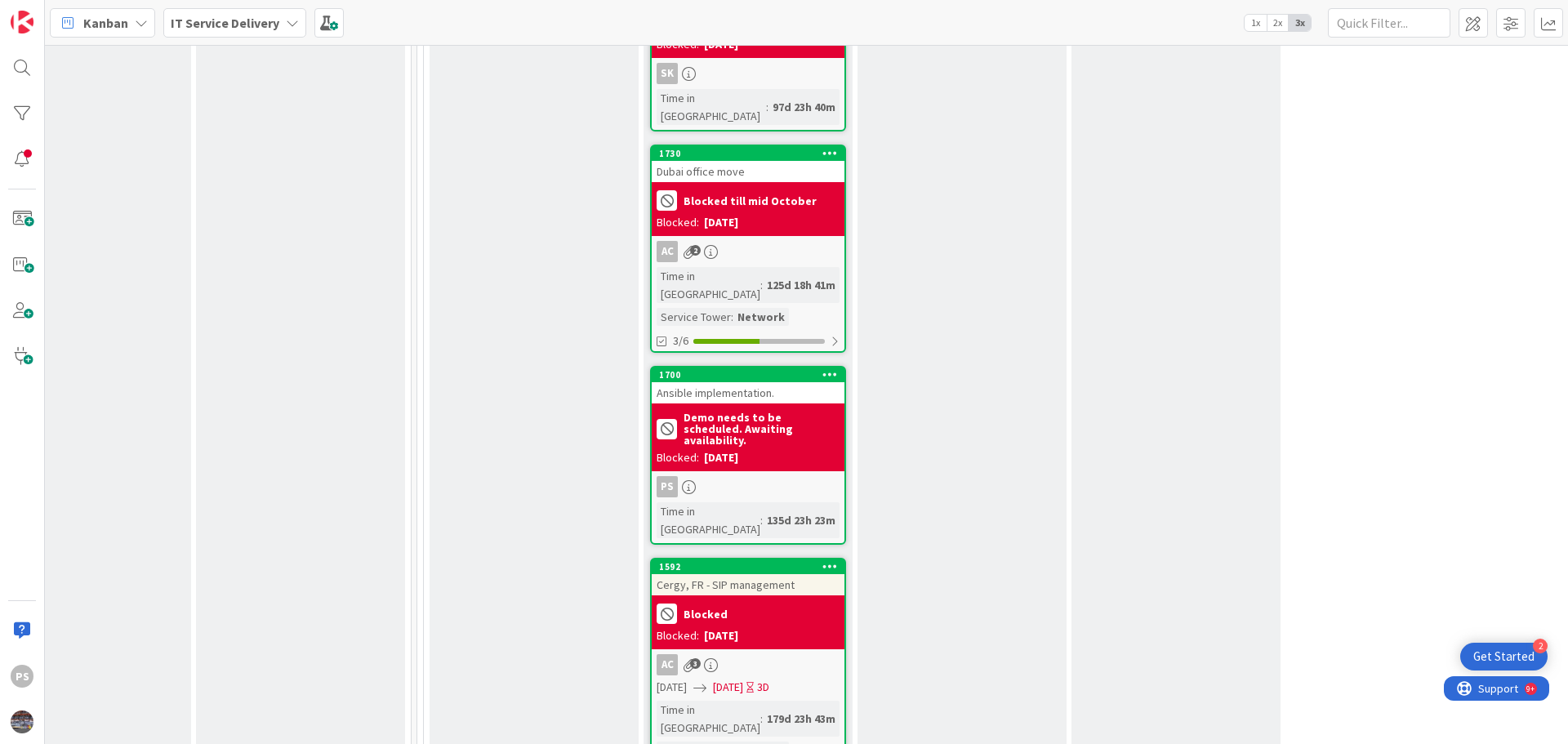
scroll to position [4898, 717]
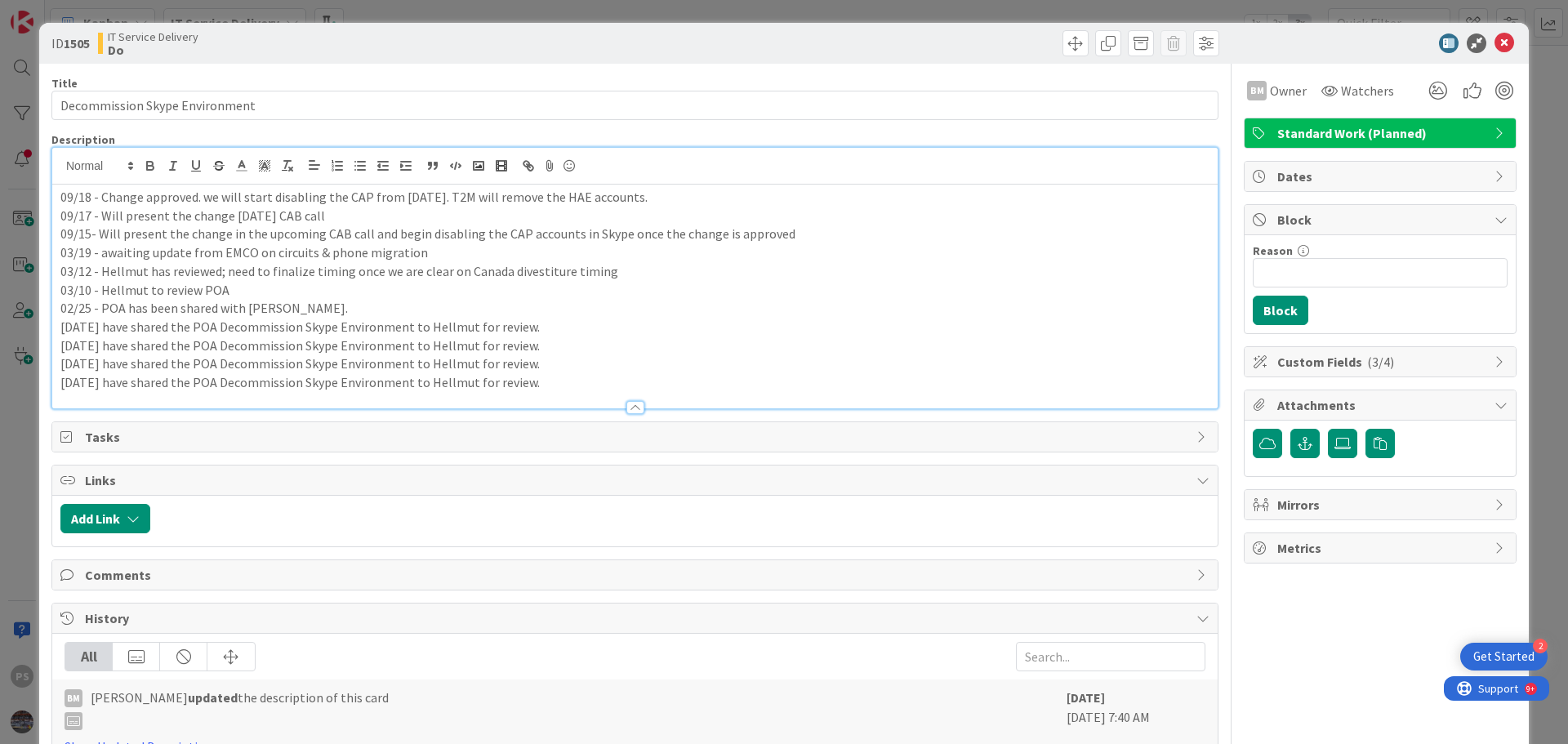
click at [666, 172] on div "09/18 - Change approved. we will start disabling the CAP from [DATE]. T2M will …" at bounding box center [634, 278] width 1165 height 260
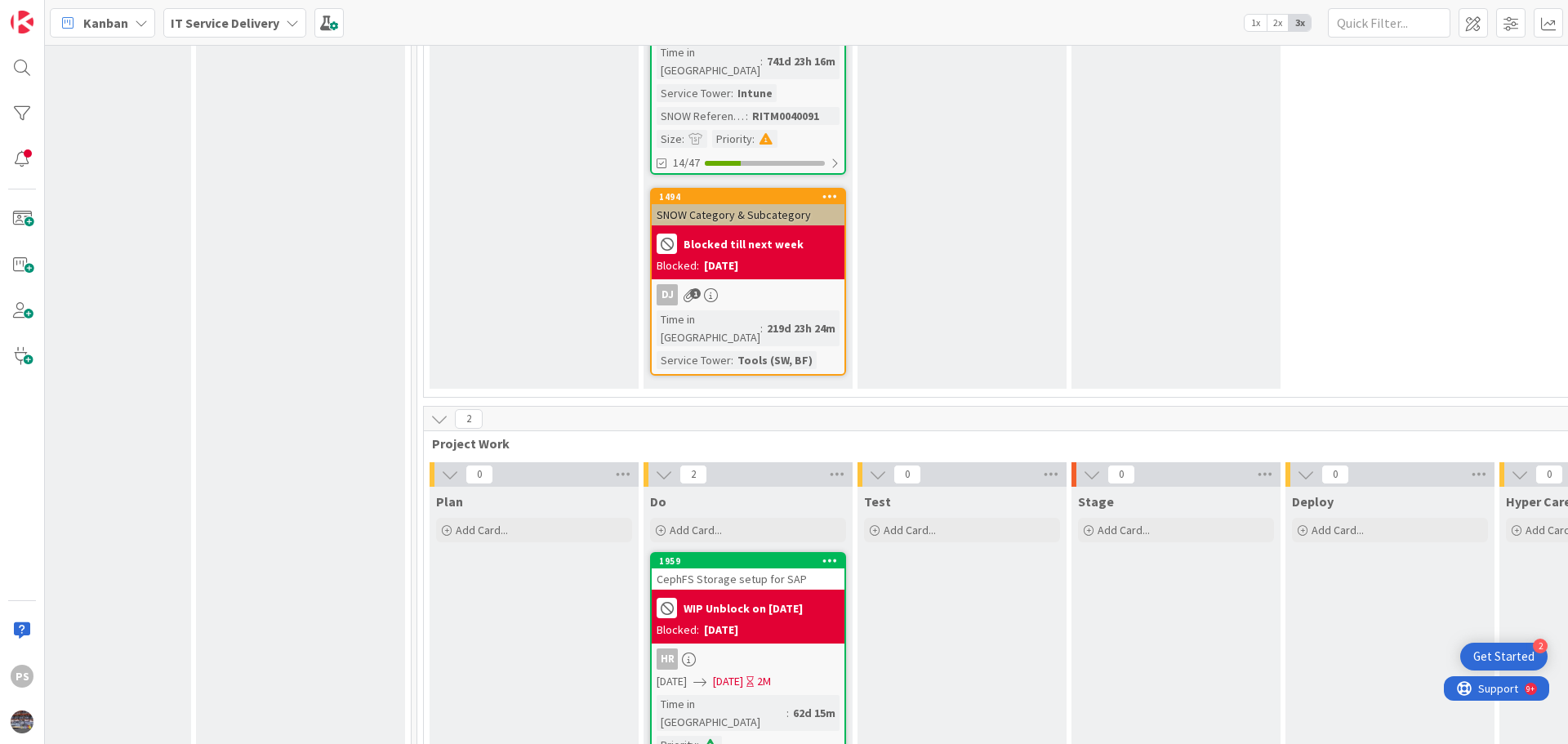
scroll to position [6449, 717]
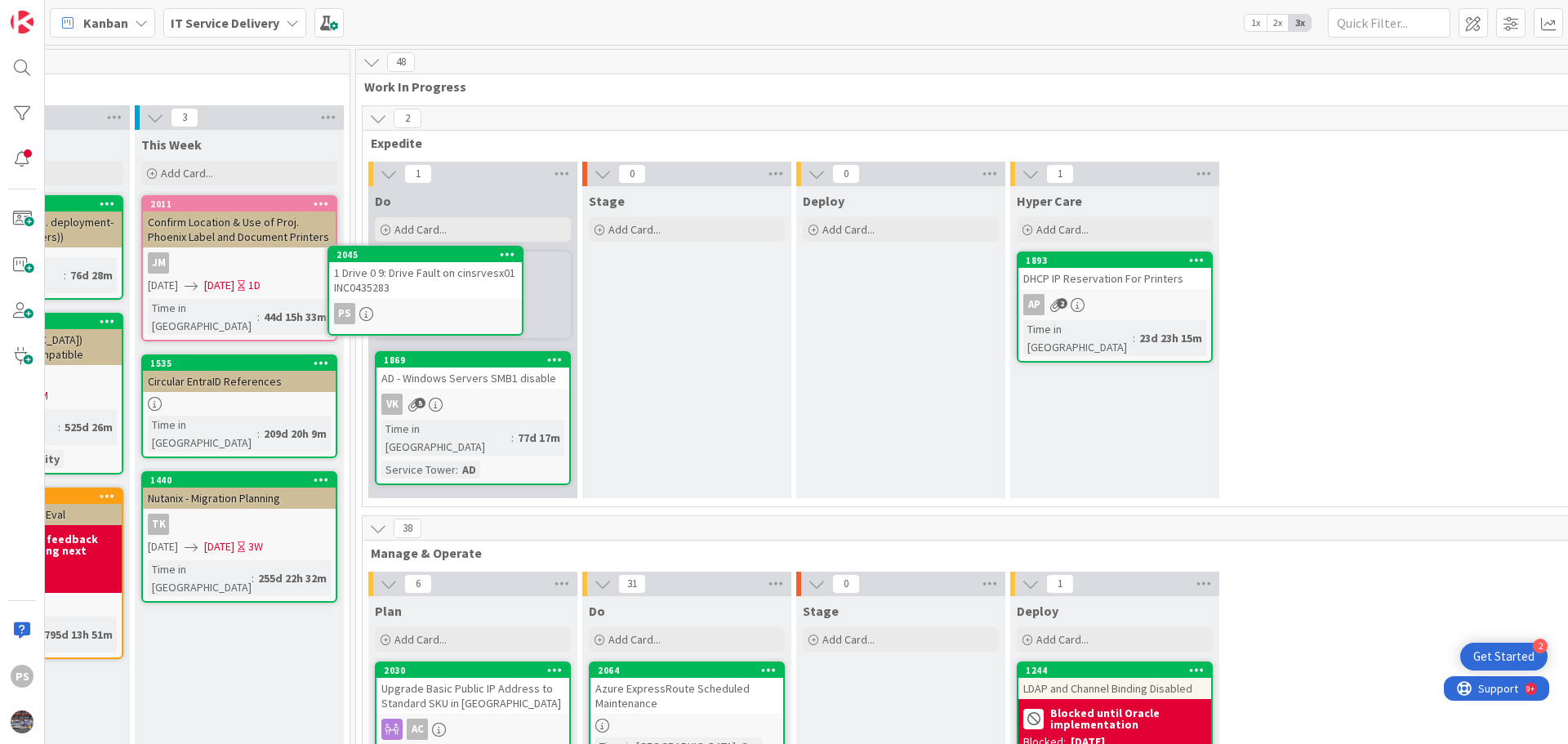
scroll to position [0, 770]
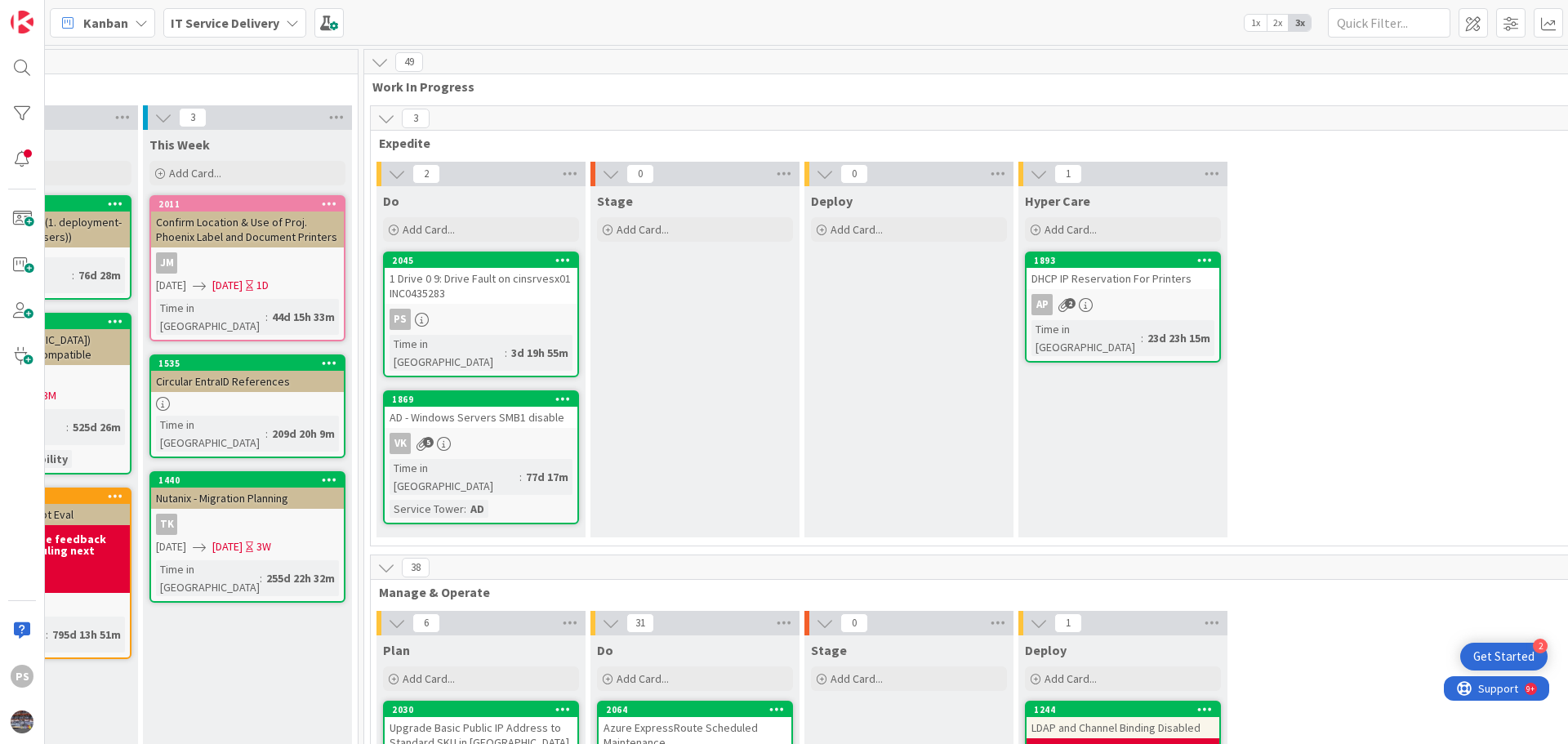
click at [681, 333] on div "Stage Add Card..." at bounding box center [695, 361] width 209 height 351
click at [488, 289] on div "1 Drive 0 9: Drive Fault on cinsrvesx01 INC0435283" at bounding box center [481, 285] width 193 height 36
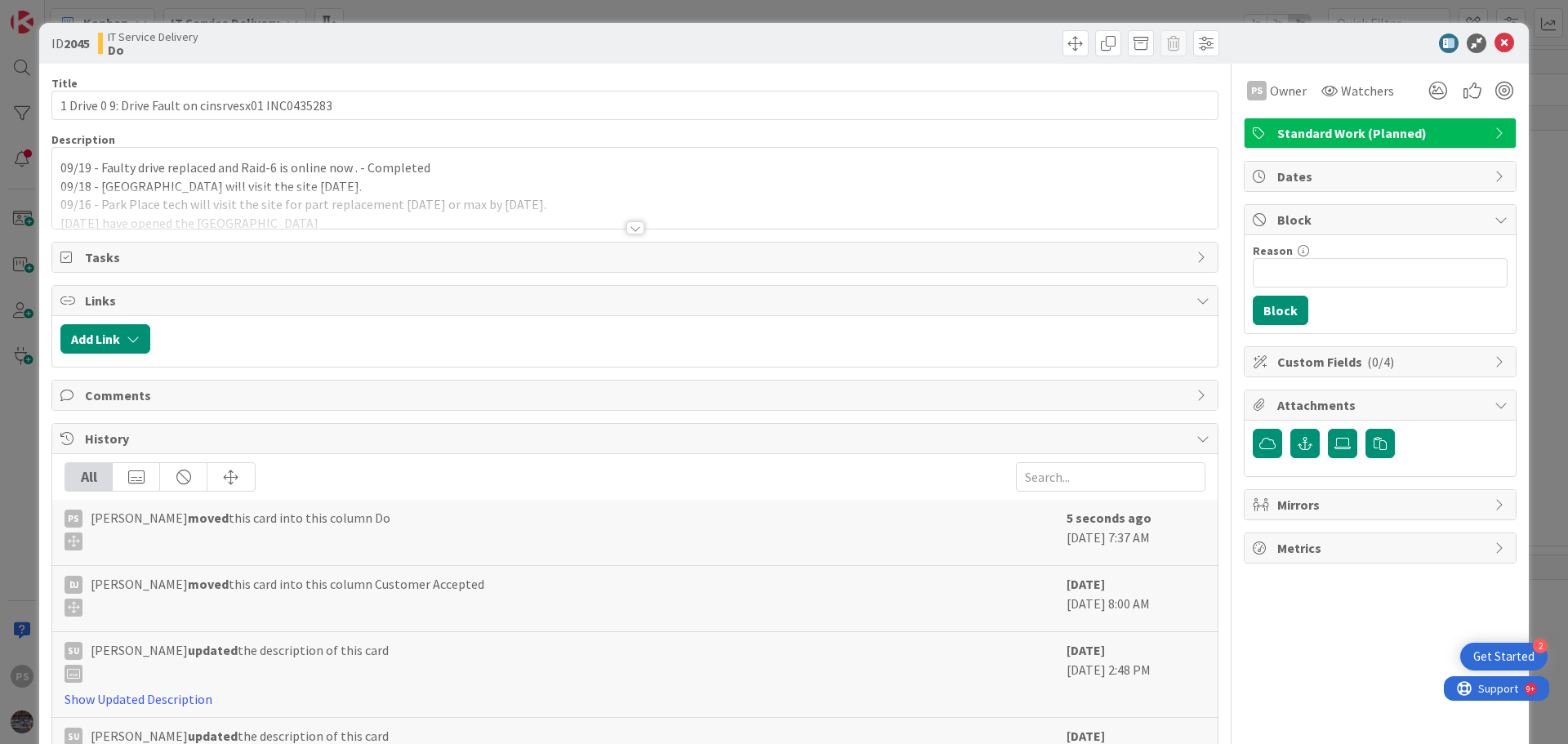
click at [479, 180] on div "09/19 - Faulty drive replaced and Raid-6 is online now . - Completed 09/18 - [G…" at bounding box center [634, 188] width 1165 height 81
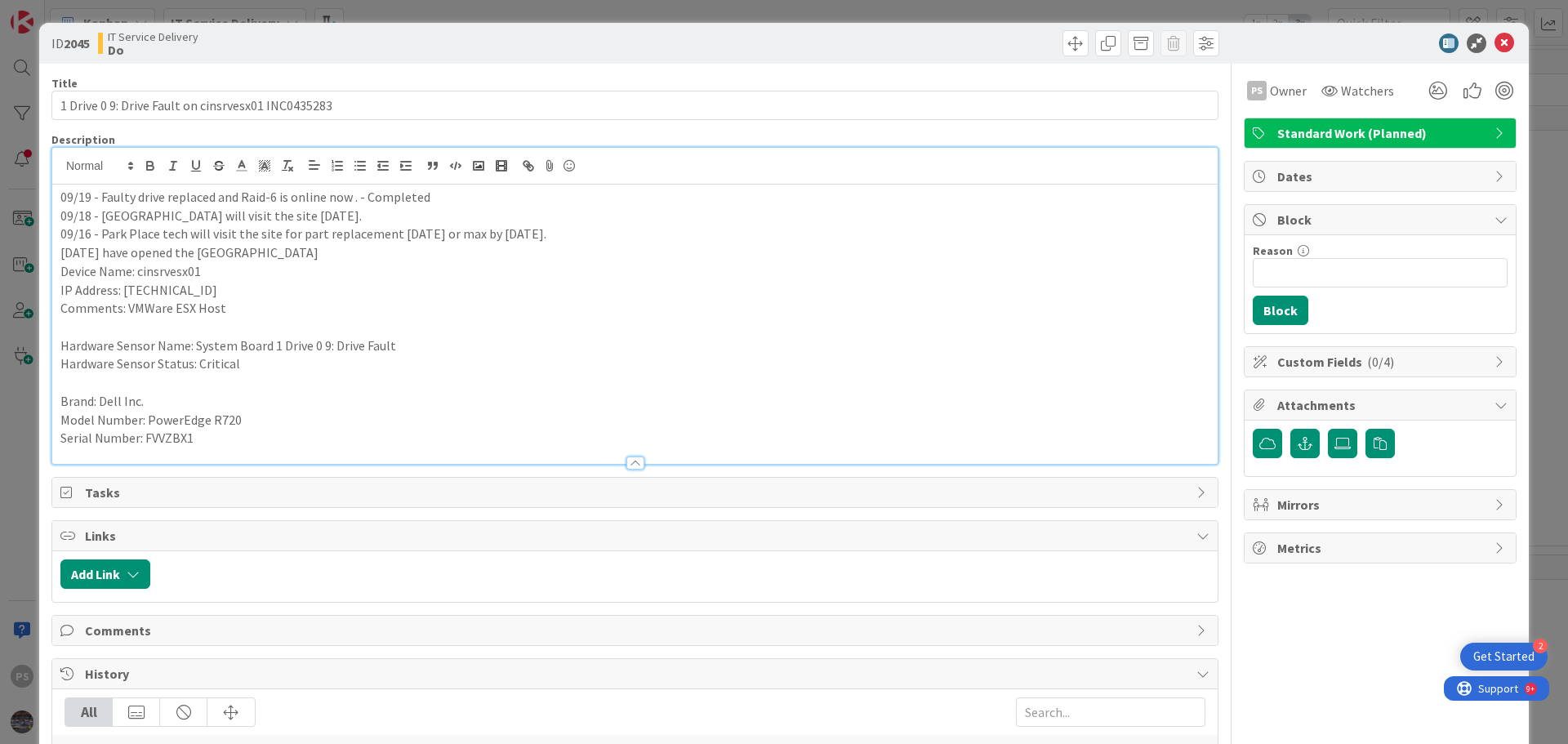
click at [467, 201] on p "09/19 - Faulty drive replaced and Raid-6 is online now . - Completed" at bounding box center [634, 197] width 1149 height 19
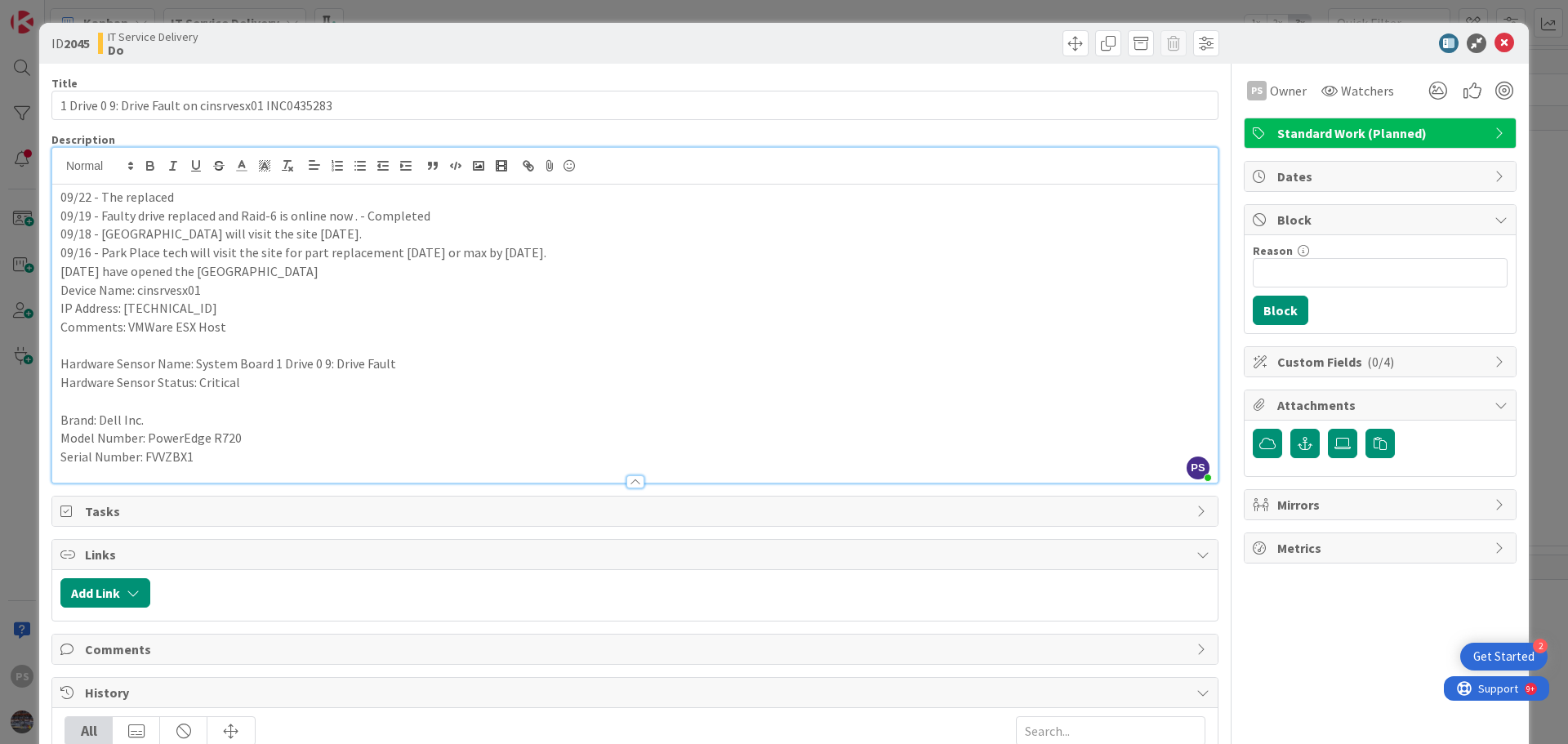
click at [203, 198] on p "09/22 - The replaced" at bounding box center [634, 197] width 1149 height 19
click at [1494, 45] on icon at bounding box center [1503, 43] width 19 height 19
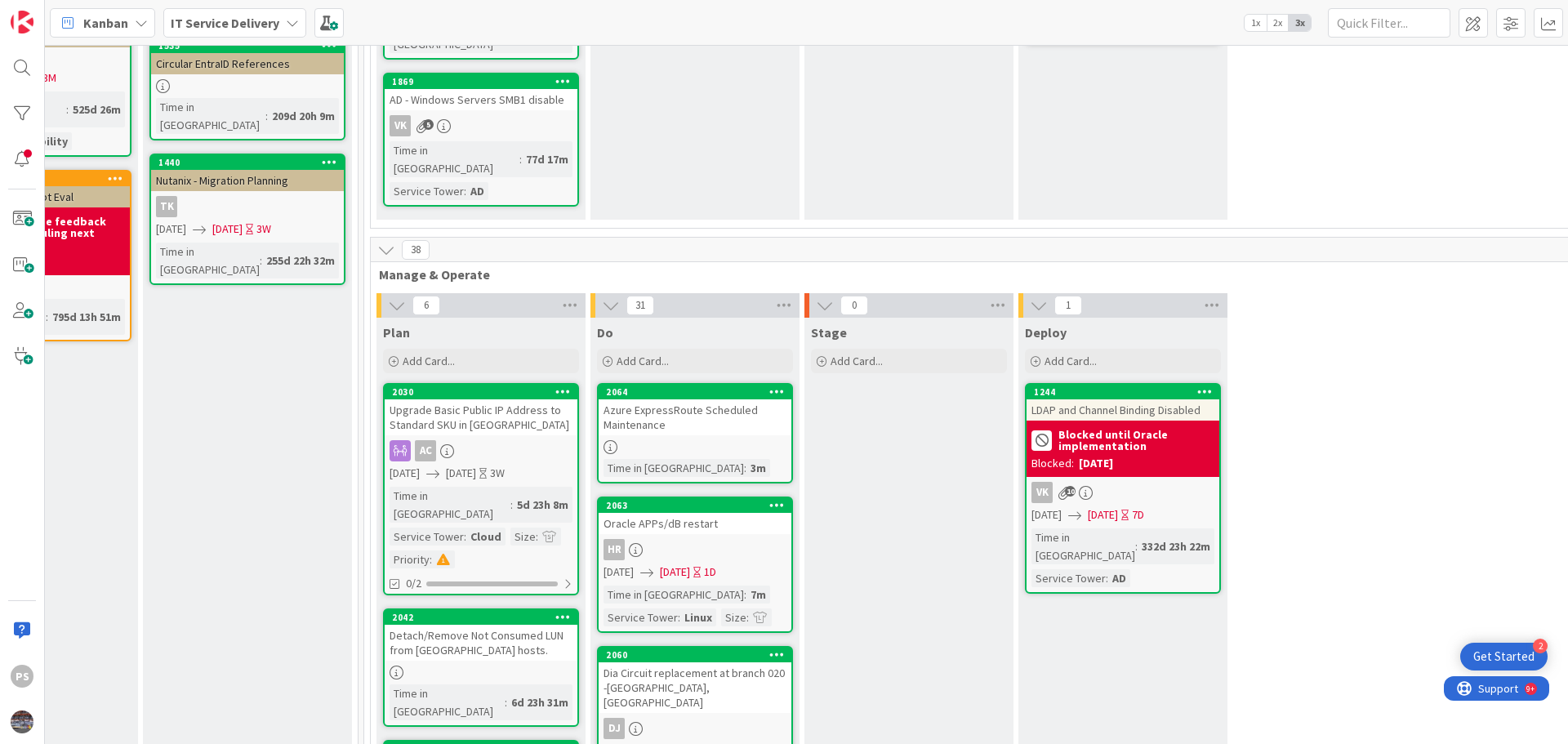
scroll to position [327, 770]
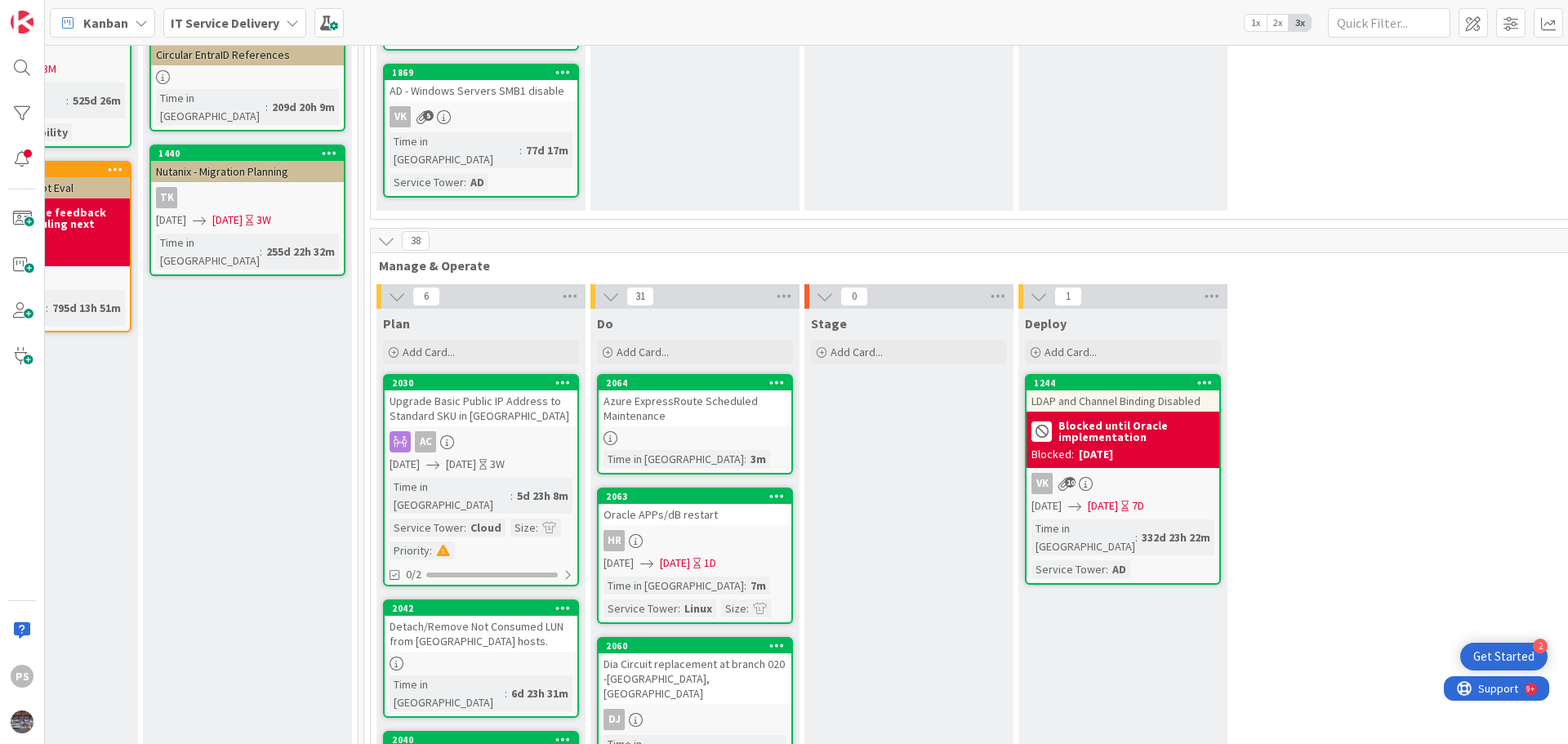
click at [737, 391] on div "Azure ExpressRoute Scheduled Maintenance" at bounding box center [695, 408] width 193 height 36
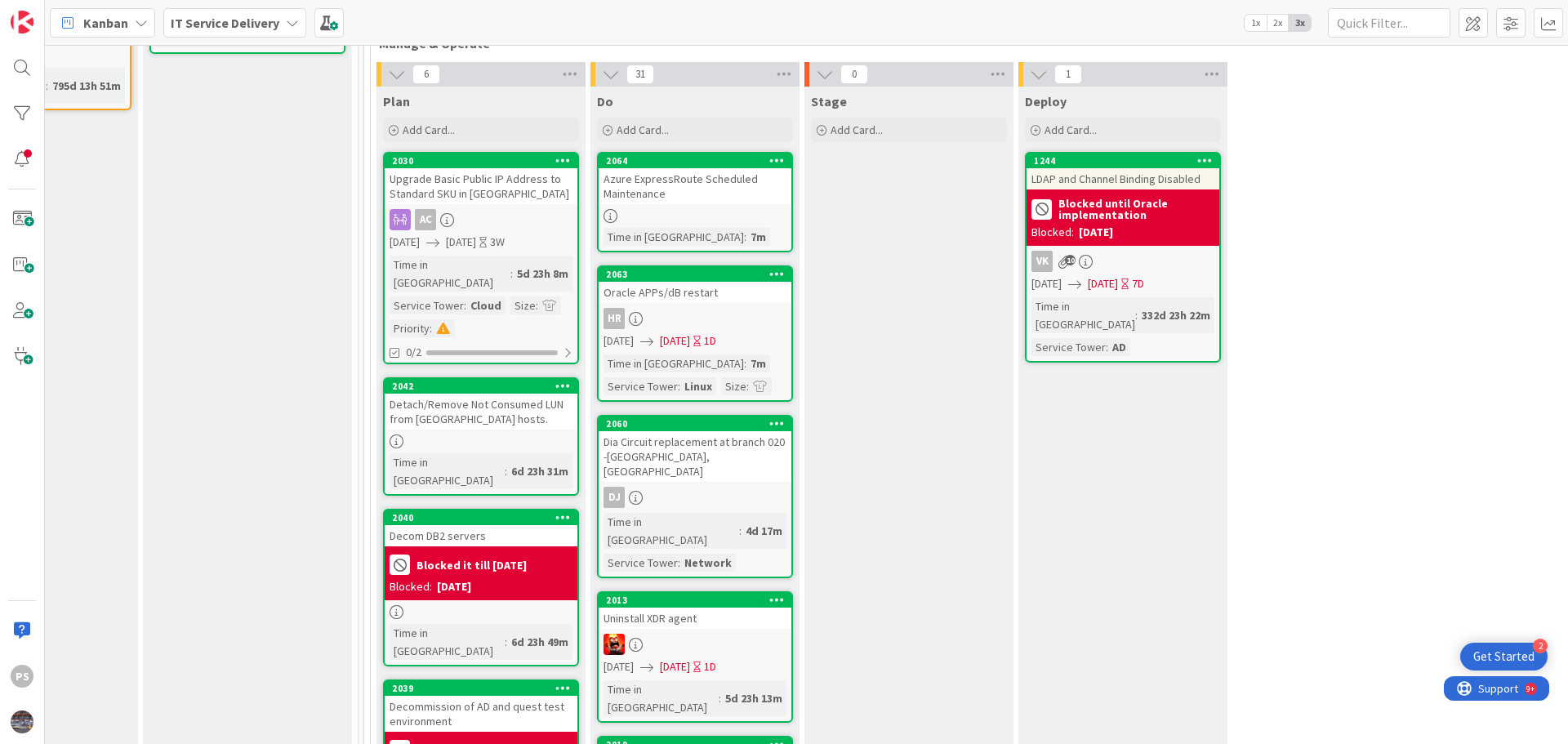
scroll to position [572, 770]
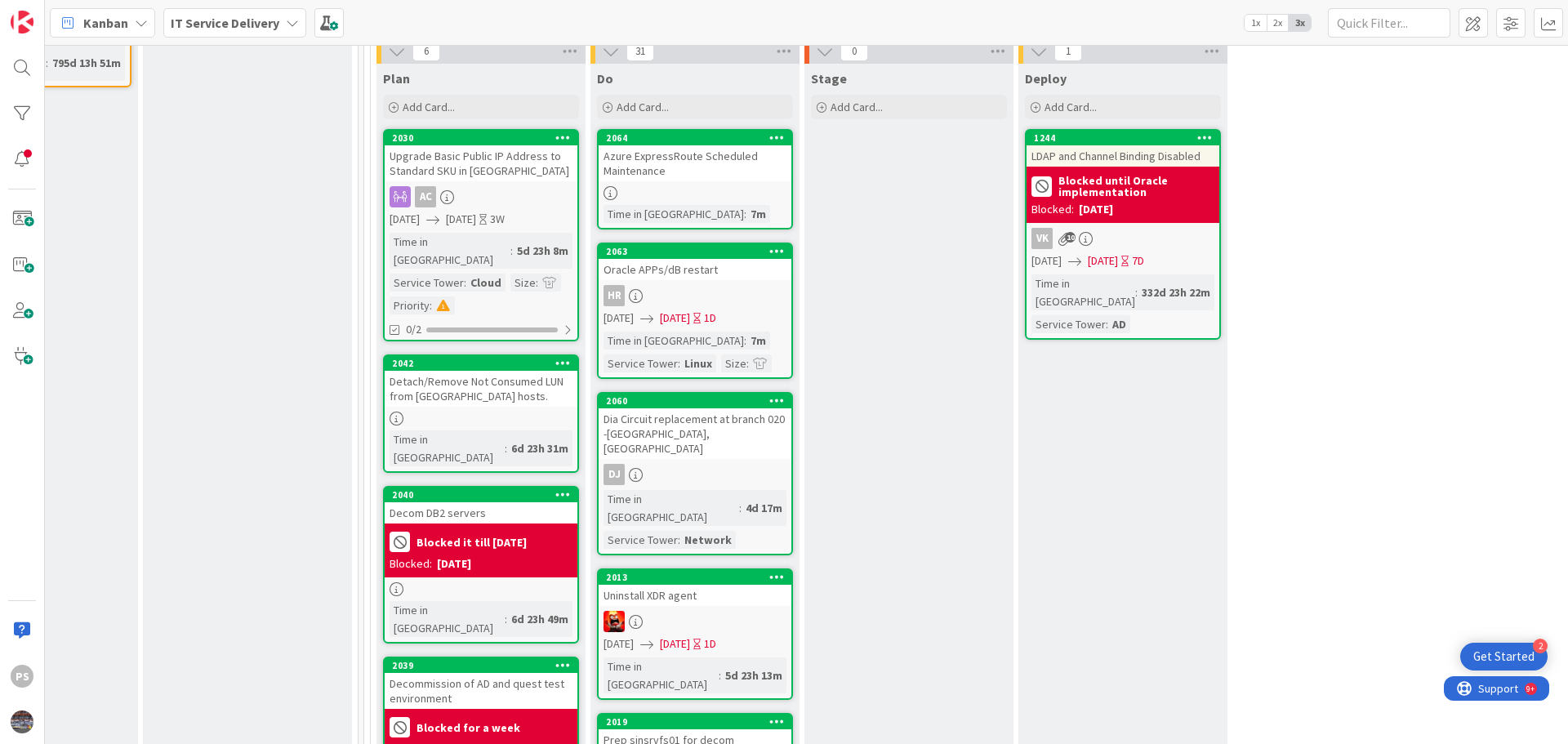
click at [721, 259] on div "Oracle APPs/dB restart" at bounding box center [695, 269] width 193 height 21
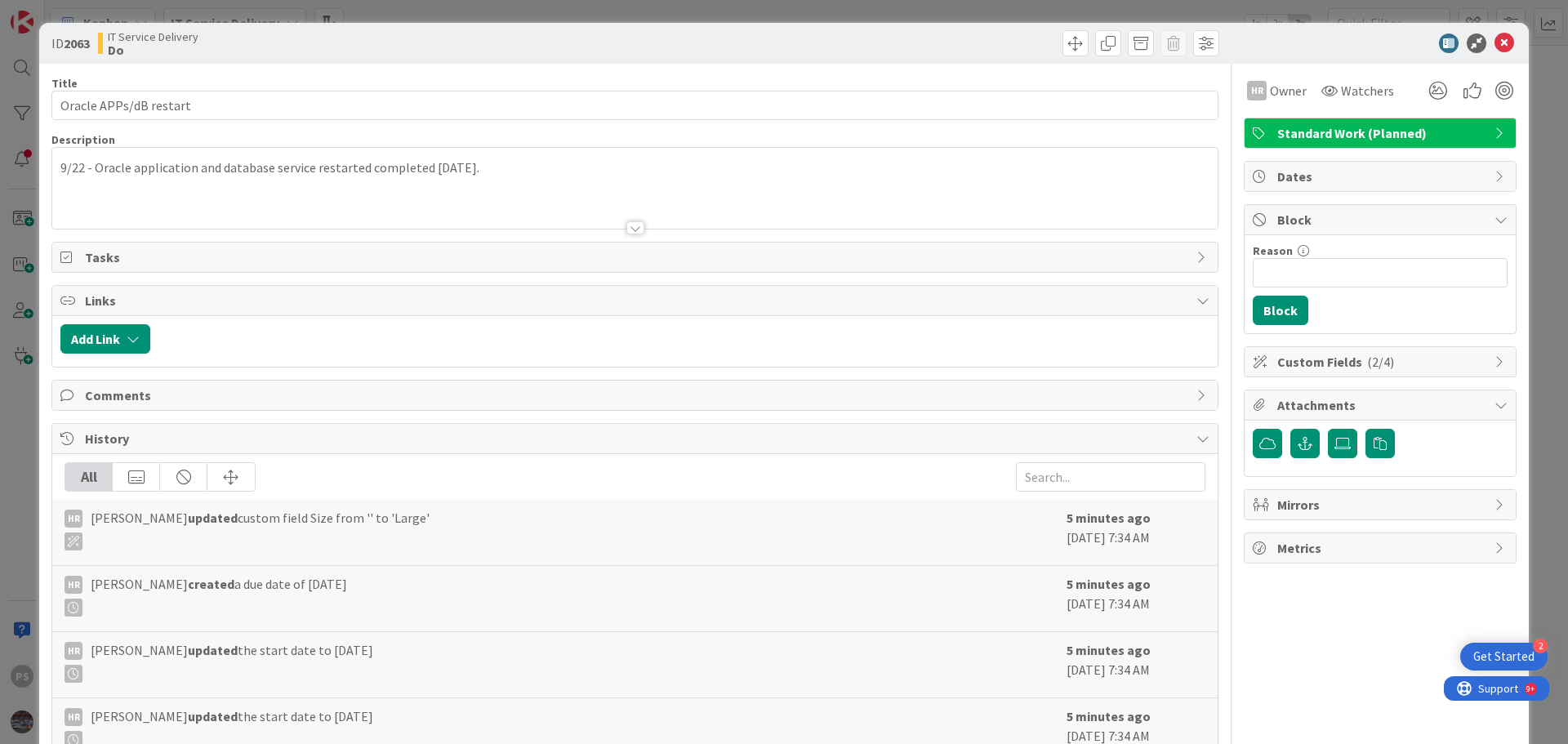
click at [281, 178] on div "9/22 - Oracle application and database service restarted completed [DATE]." at bounding box center [634, 188] width 1165 height 81
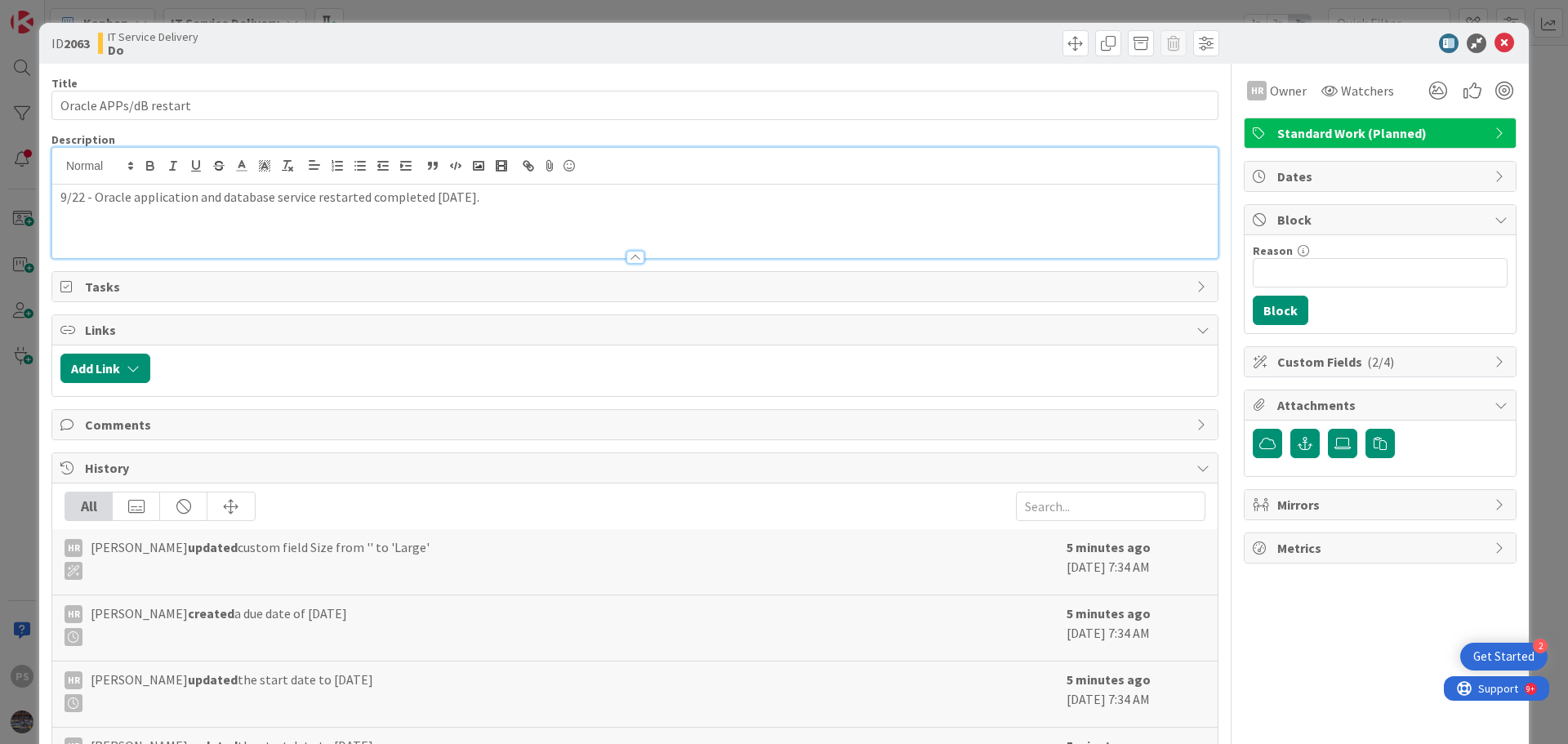
click at [503, 205] on p "9/22 - Oracle application and database service restarted completed [DATE]." at bounding box center [634, 197] width 1149 height 19
click at [557, 205] on p "9/22 - Oracle application and database service restarted completed [DATE]." at bounding box center [634, 197] width 1149 height 19
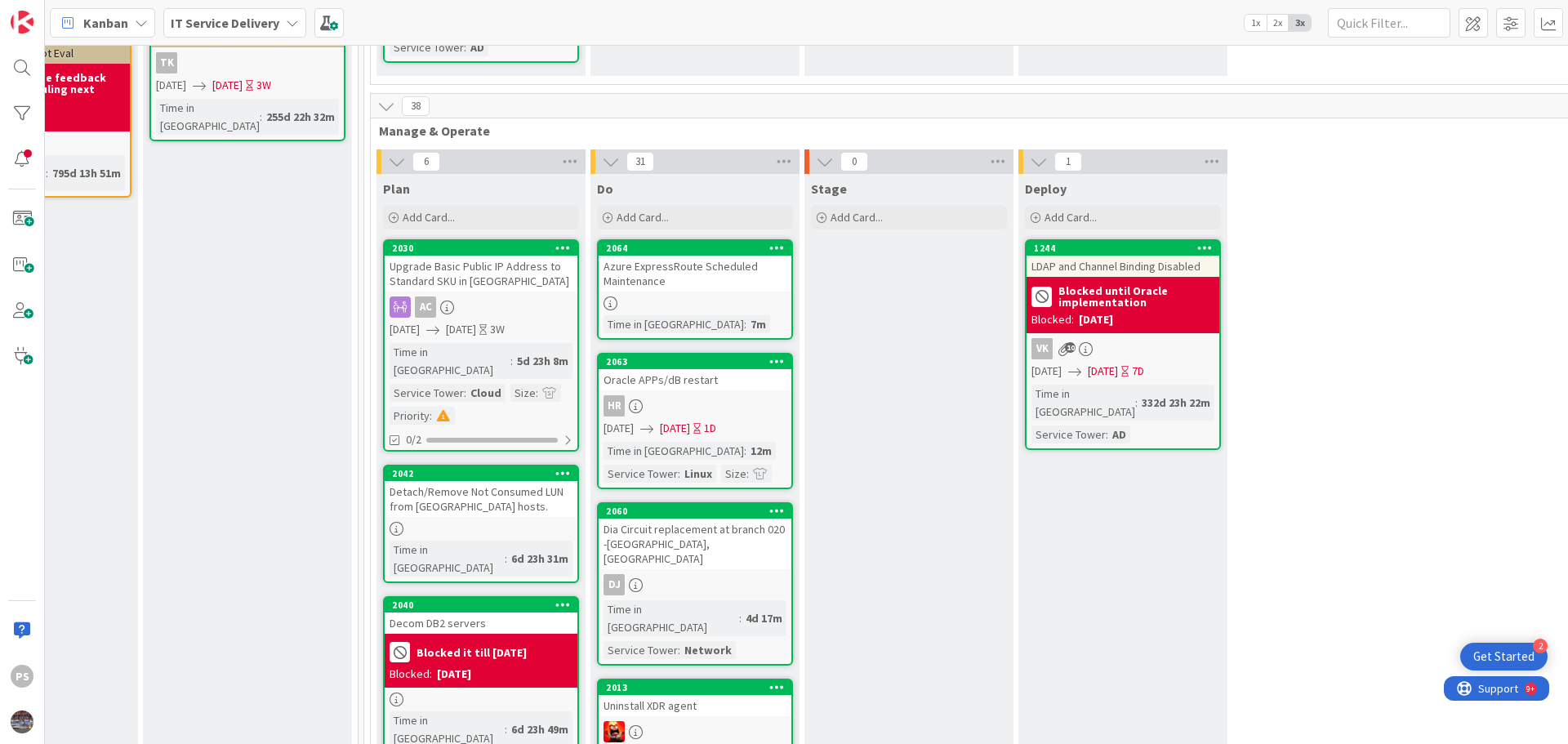
scroll to position [490, 770]
